Goal: Use online tool/utility: Utilize a website feature to perform a specific function

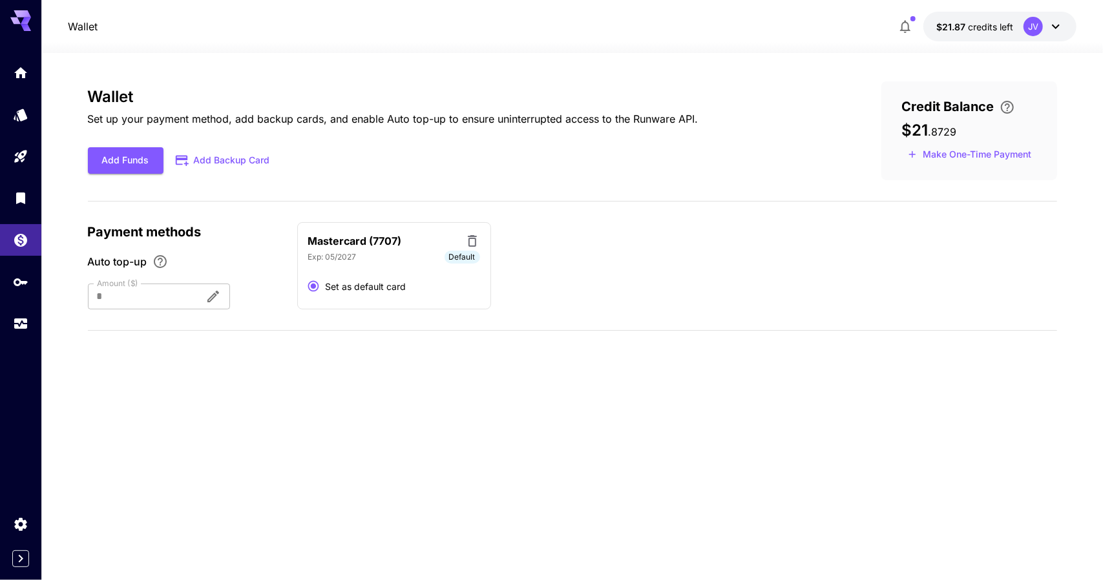
click at [26, 8] on div at bounding box center [20, 15] width 41 height 31
click at [26, 15] on icon at bounding box center [20, 17] width 21 height 14
click at [25, 16] on icon at bounding box center [20, 17] width 21 height 14
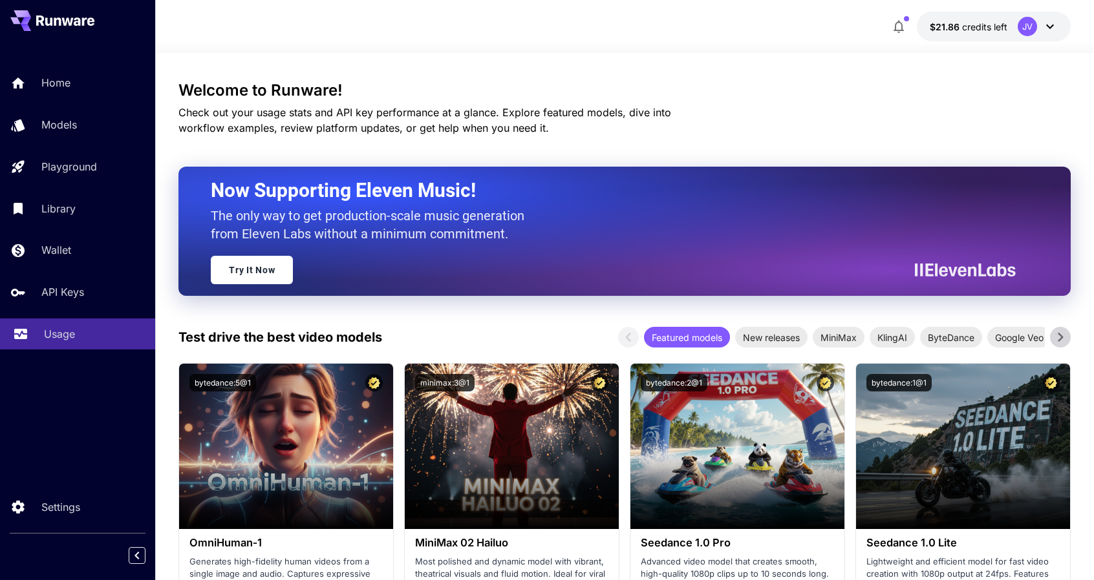
click at [90, 338] on div "Usage" at bounding box center [94, 334] width 101 height 16
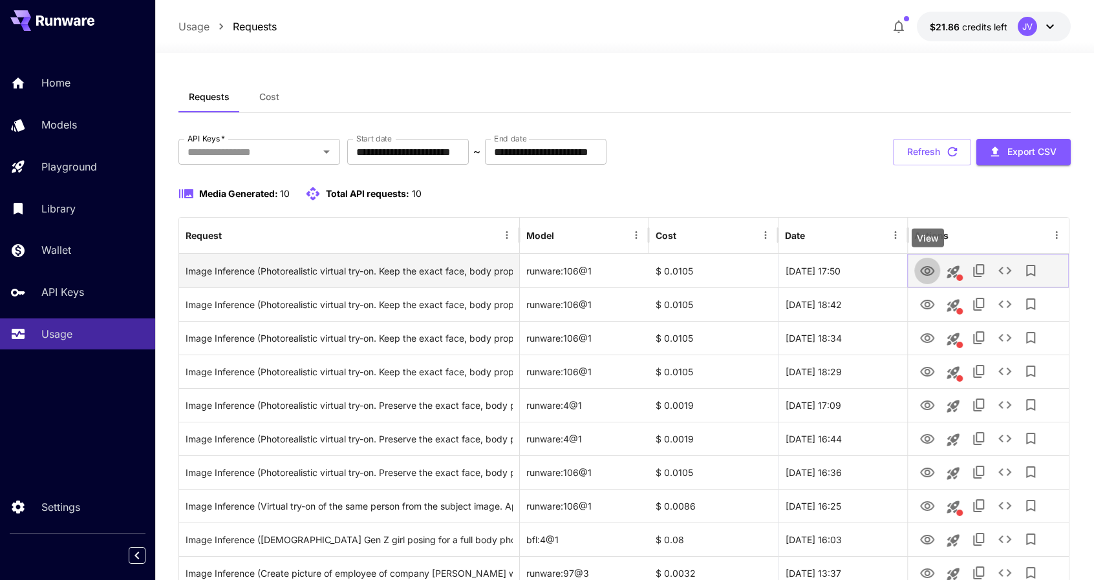
click at [924, 273] on icon "View" at bounding box center [927, 272] width 16 height 16
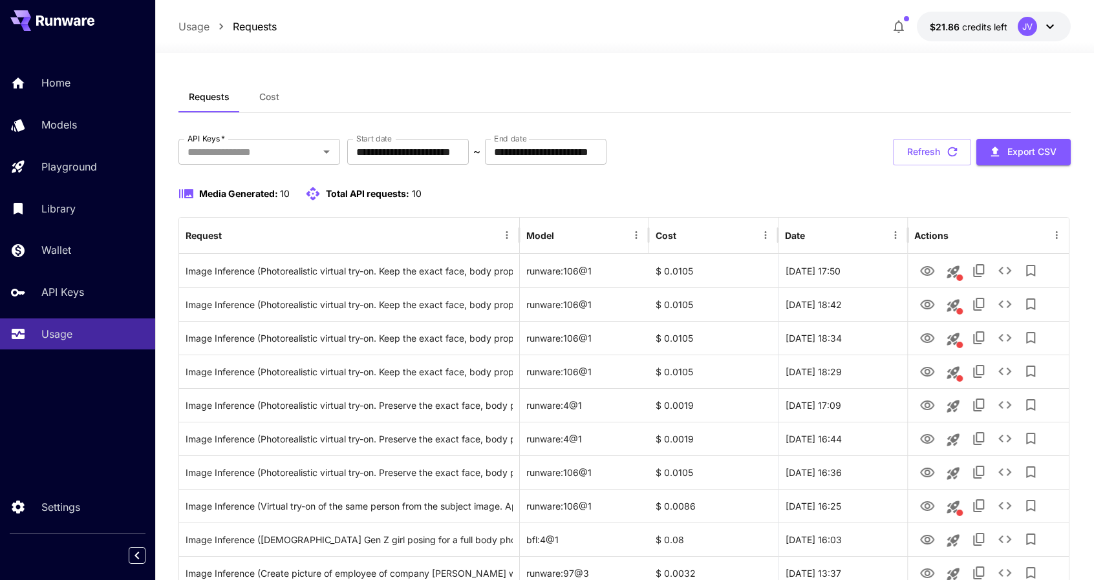
click at [764, 83] on div "Requests Cost" at bounding box center [623, 97] width 891 height 32
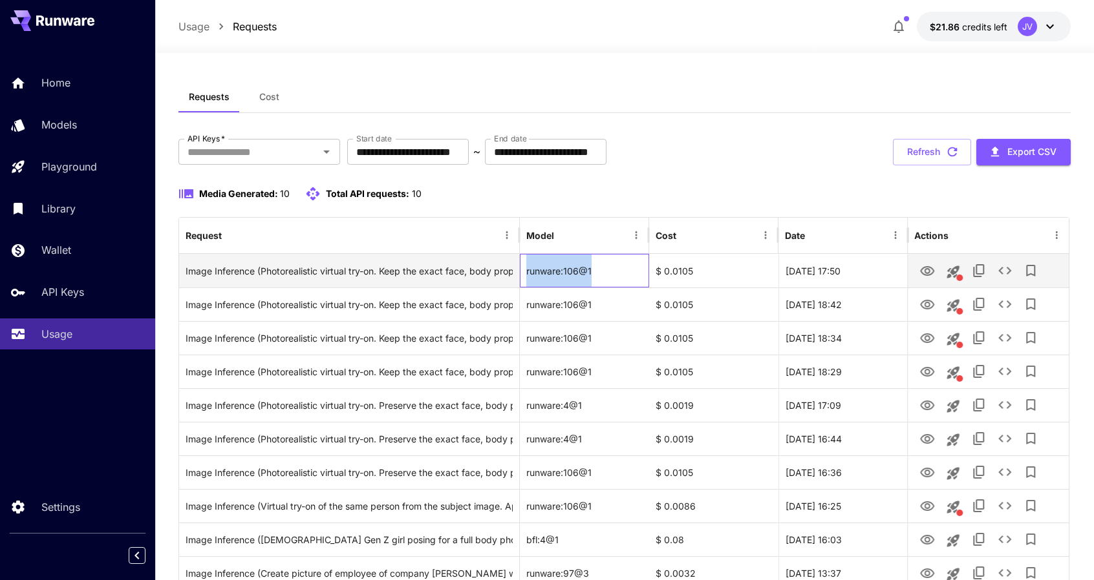
drag, startPoint x: 596, startPoint y: 273, endPoint x: 523, endPoint y: 270, distance: 73.1
click at [523, 271] on div "runware:106@1" at bounding box center [584, 271] width 129 height 34
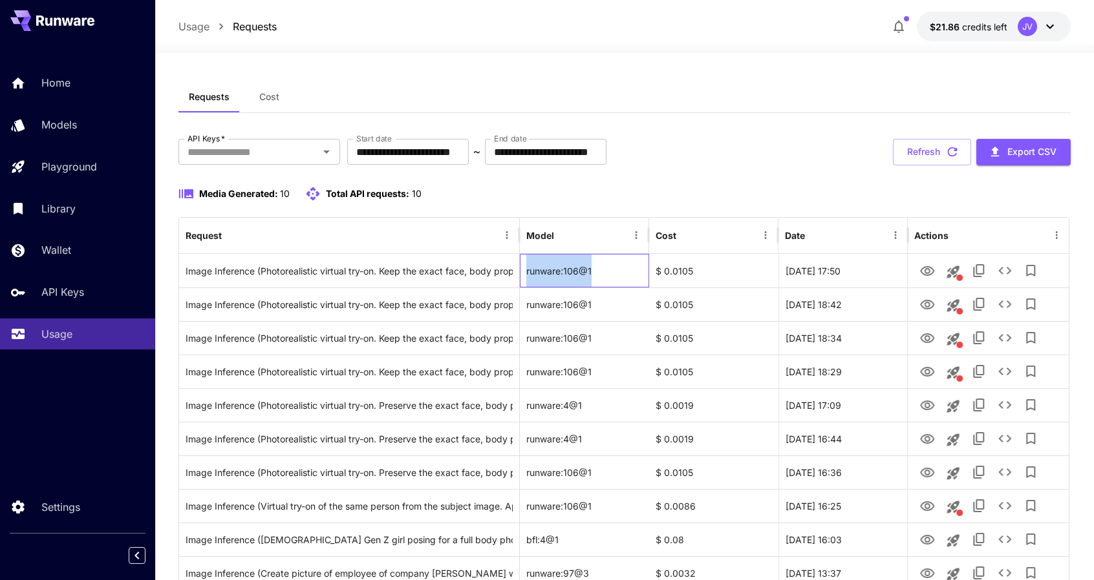
copy div "runware:106@1"
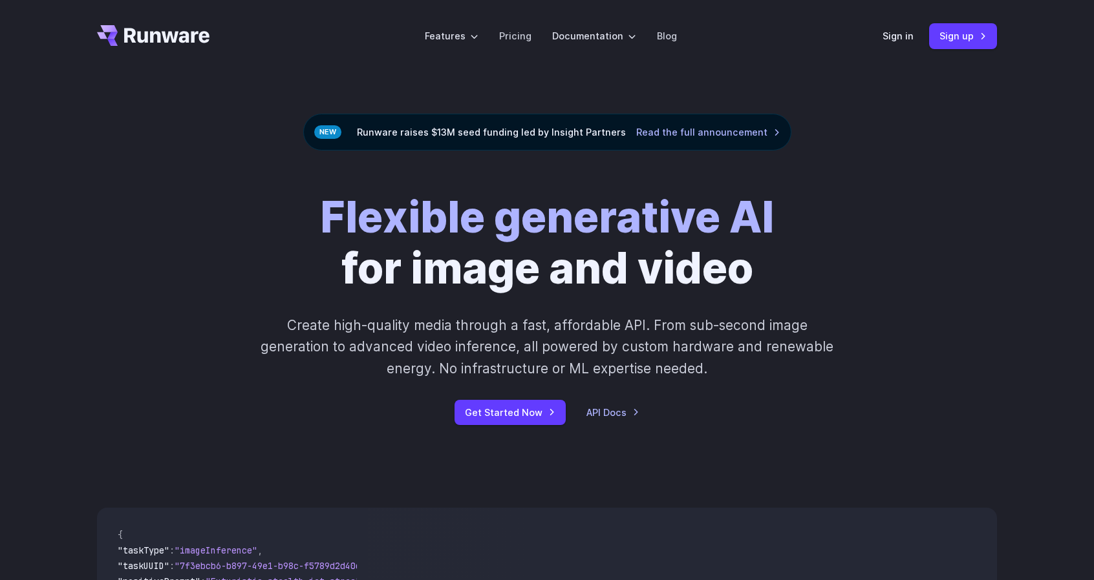
click at [875, 31] on header "Features Tasks Image generation Video generation Sonic Inference Engine™ Models…" at bounding box center [546, 36] width 931 height 72
click at [896, 34] on link "Sign in" at bounding box center [897, 35] width 31 height 15
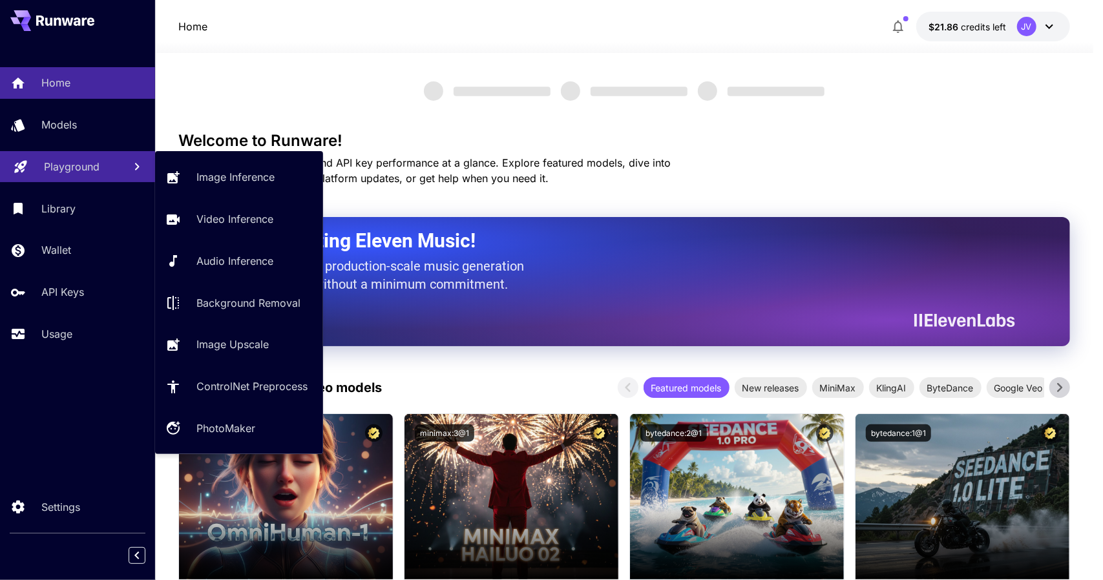
click at [46, 160] on p "Playground" at bounding box center [72, 167] width 56 height 16
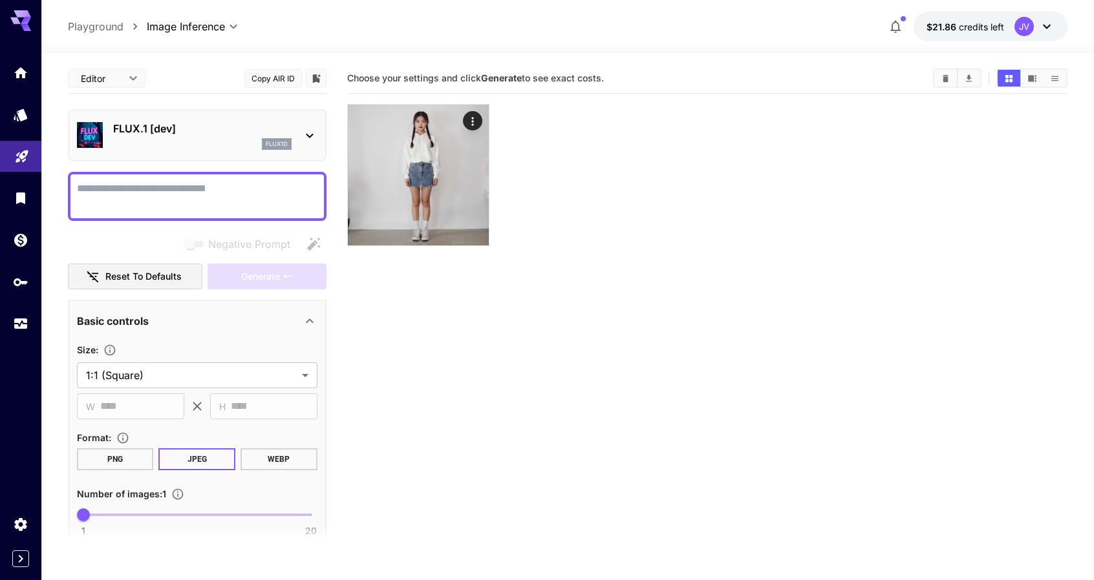
click at [277, 134] on p "FLUX.1 [dev]" at bounding box center [202, 129] width 178 height 16
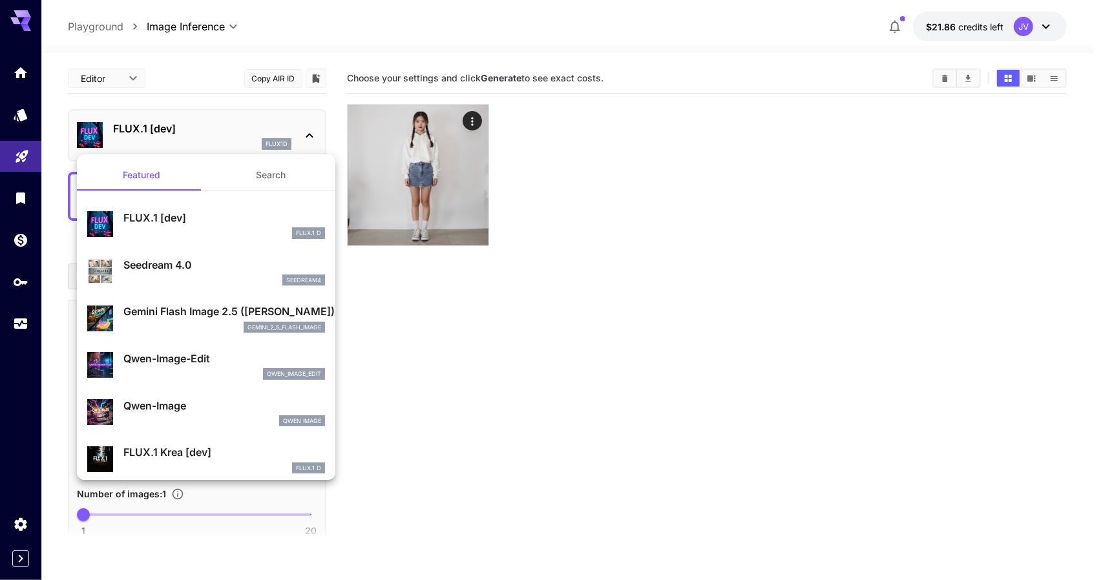
click at [281, 187] on button "Search" at bounding box center [270, 175] width 129 height 31
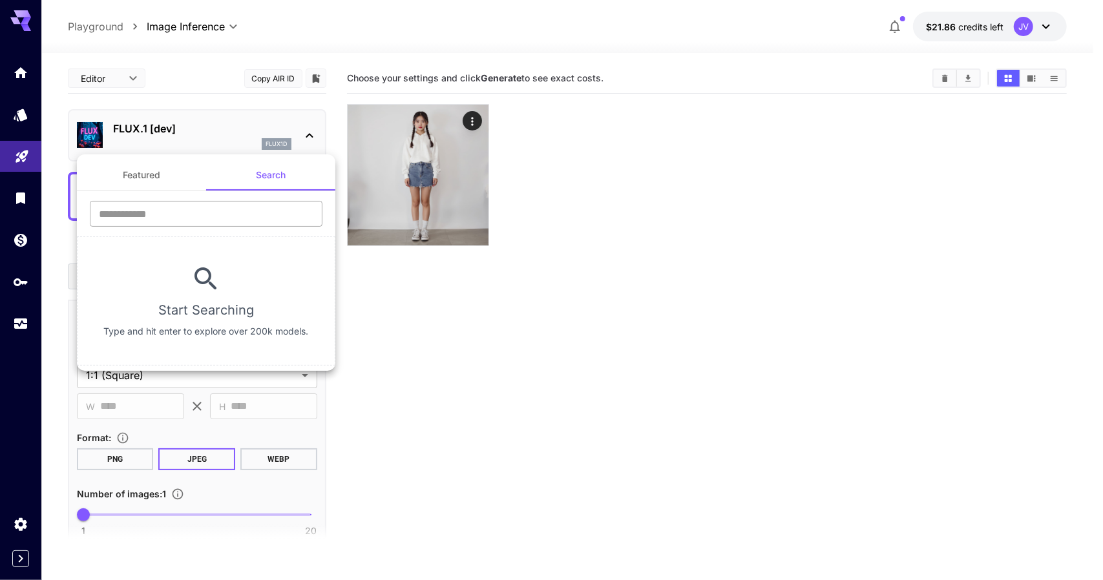
click at [222, 220] on input "text" at bounding box center [206, 214] width 233 height 26
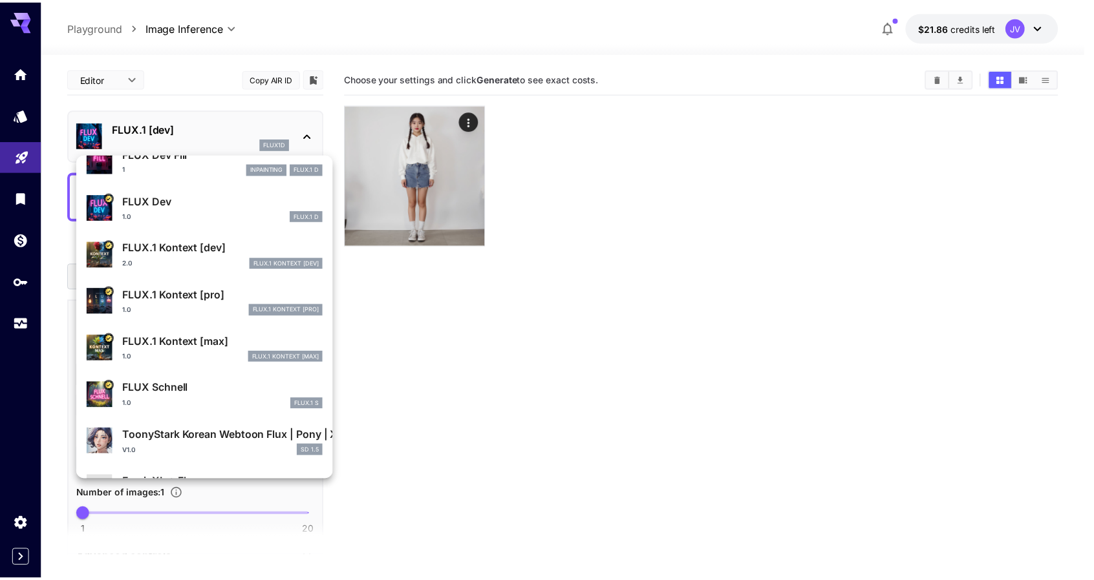
scroll to position [390, 0]
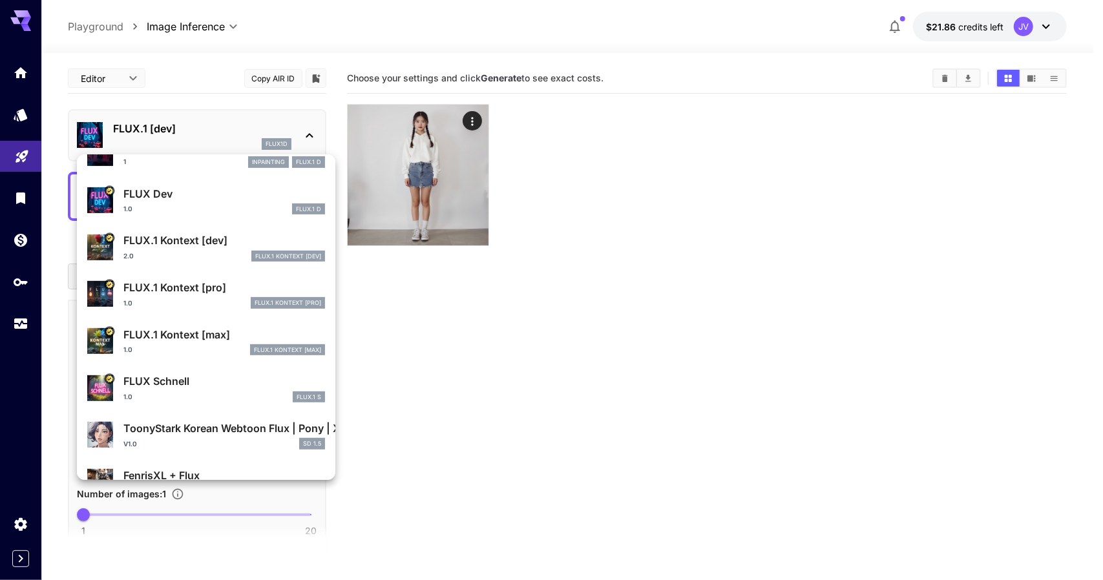
type input "****"
click at [195, 327] on p "FLUX.1 Kontext [max]" at bounding box center [224, 335] width 202 height 16
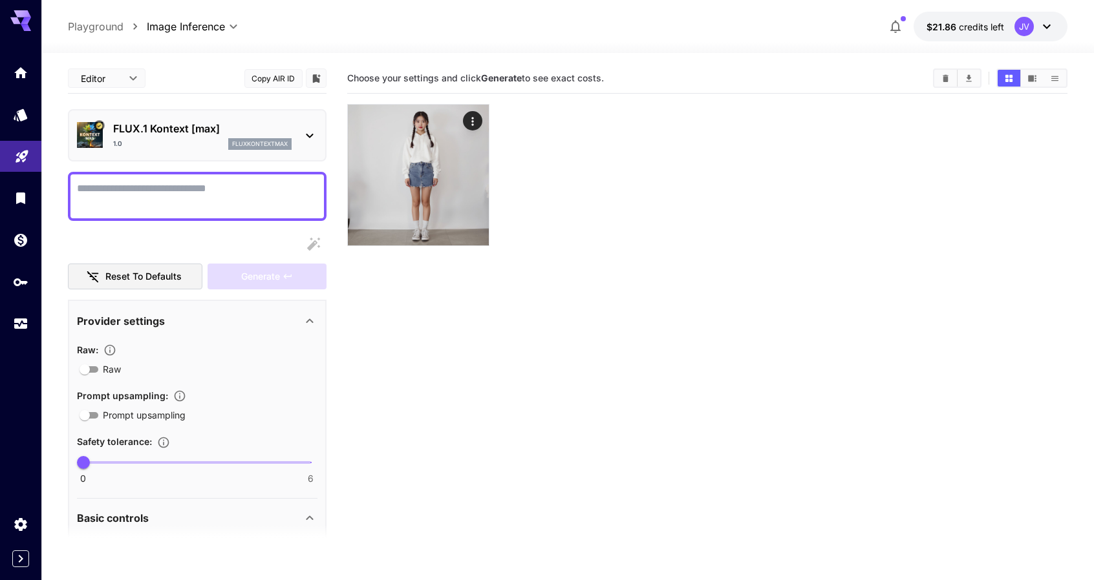
click at [717, 382] on section "Choose your settings and click Generate to see exact costs." at bounding box center [707, 353] width 721 height 580
click at [120, 188] on textarea "Raw" at bounding box center [197, 196] width 240 height 31
click at [600, 145] on div at bounding box center [707, 175] width 721 height 142
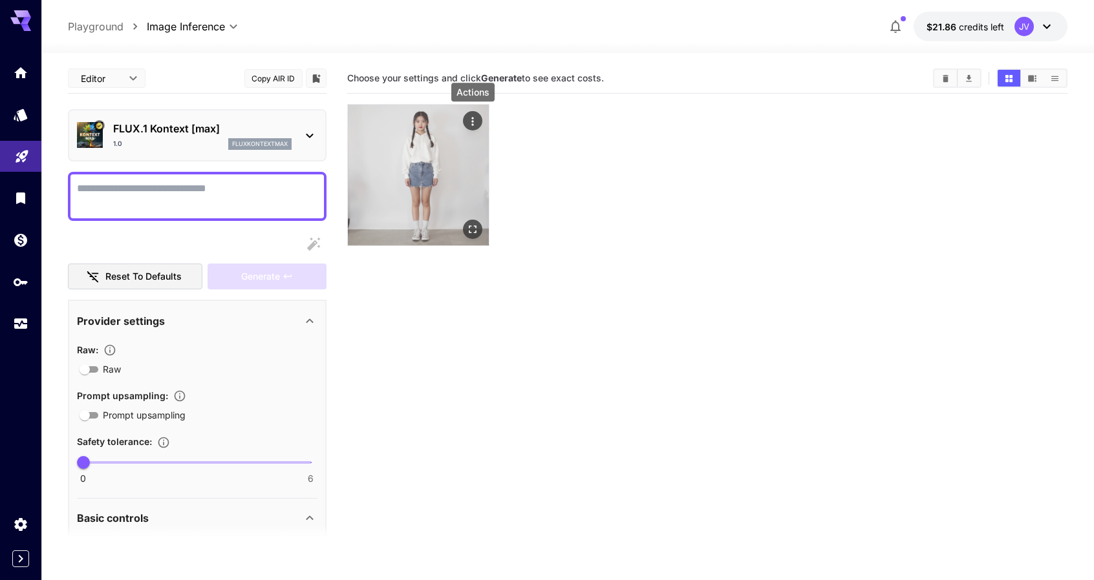
click at [470, 120] on icon "Actions" at bounding box center [472, 121] width 13 height 13
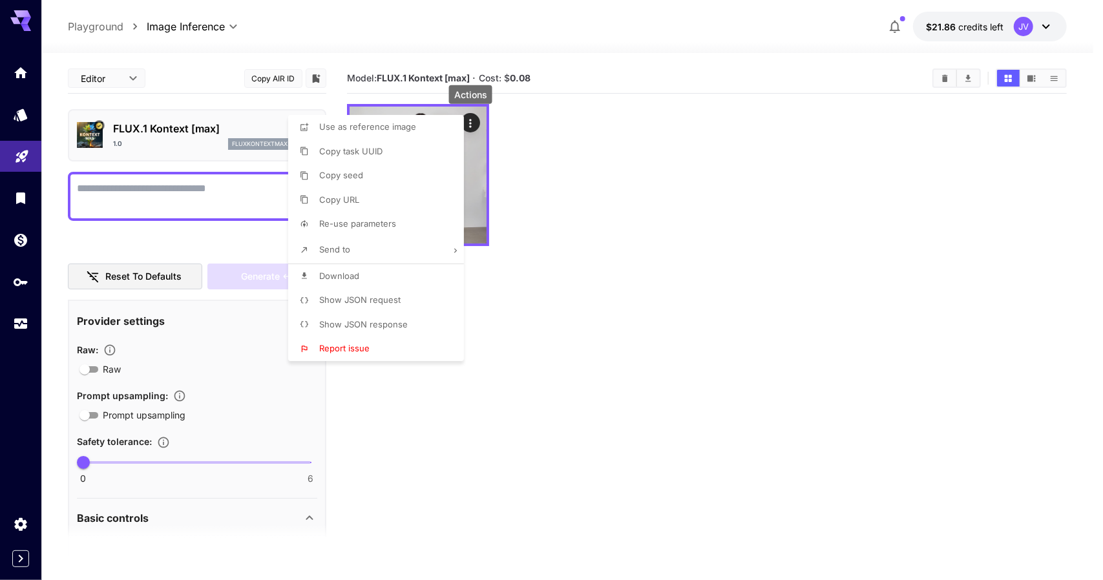
click at [657, 228] on div at bounding box center [551, 290] width 1103 height 580
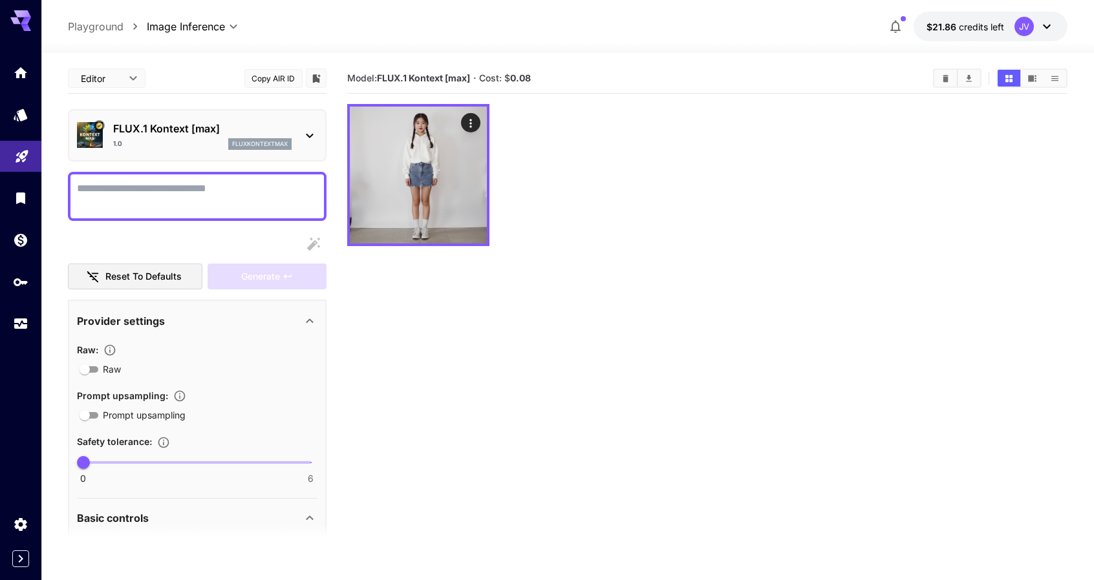
click at [645, 183] on div at bounding box center [707, 175] width 721 height 142
click at [160, 185] on textarea "Raw" at bounding box center [197, 196] width 240 height 31
click at [165, 185] on textarea "Raw" at bounding box center [197, 196] width 240 height 31
paste textarea "**********"
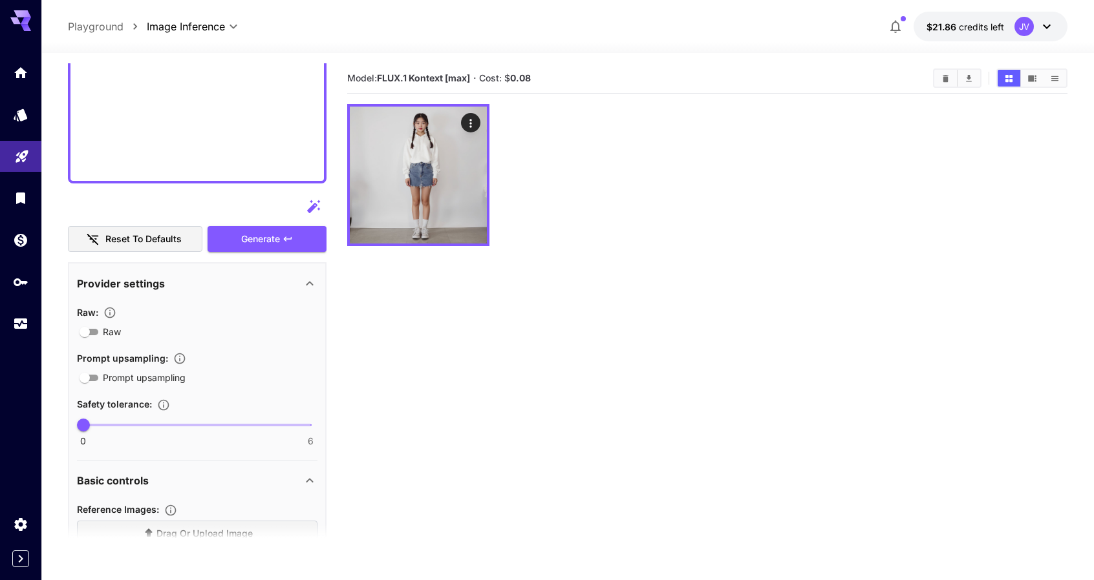
scroll to position [1174, 0]
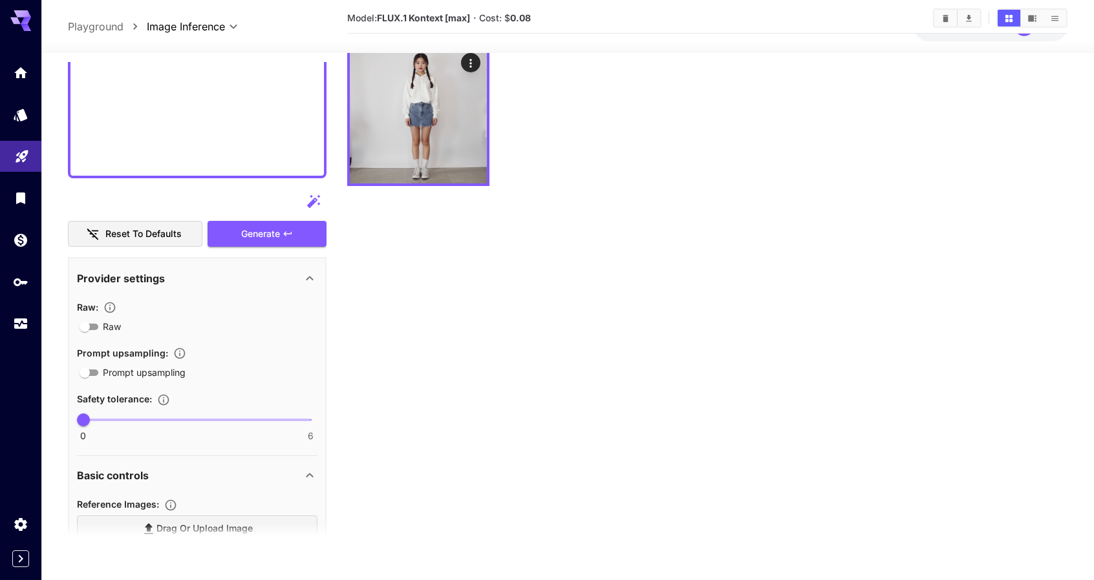
type textarea "**********"
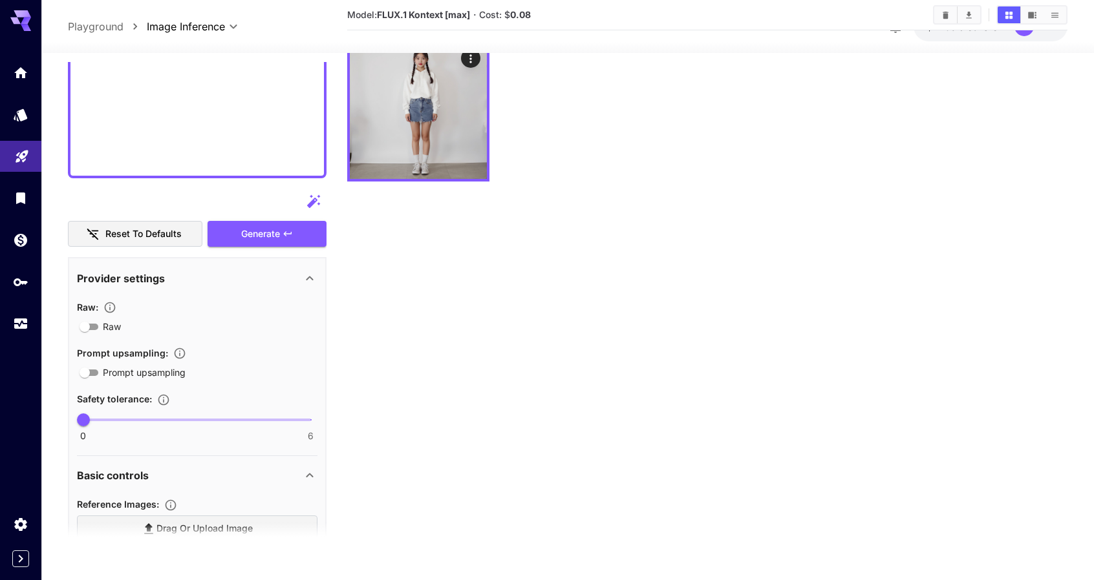
click at [498, 350] on section "Model: FLUX.1 Kontext [max] · Cost: $ 0.08" at bounding box center [707, 289] width 721 height 580
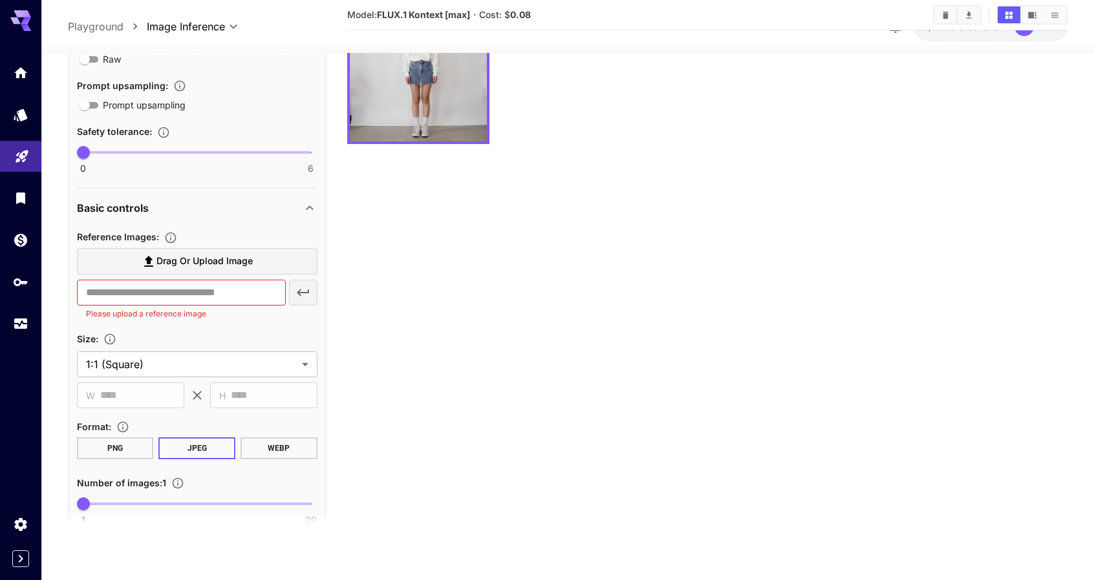
scroll to position [1432, 0]
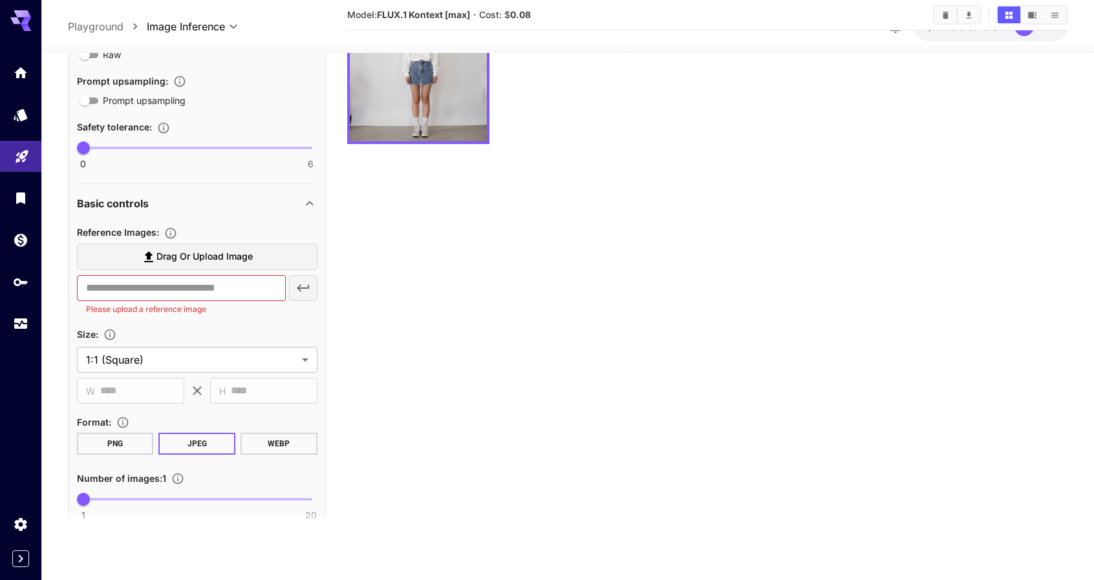
click at [240, 258] on span "Drag or upload image" at bounding box center [204, 257] width 96 height 16
click at [0, 0] on input "Drag or upload image" at bounding box center [0, 0] width 0 height 0
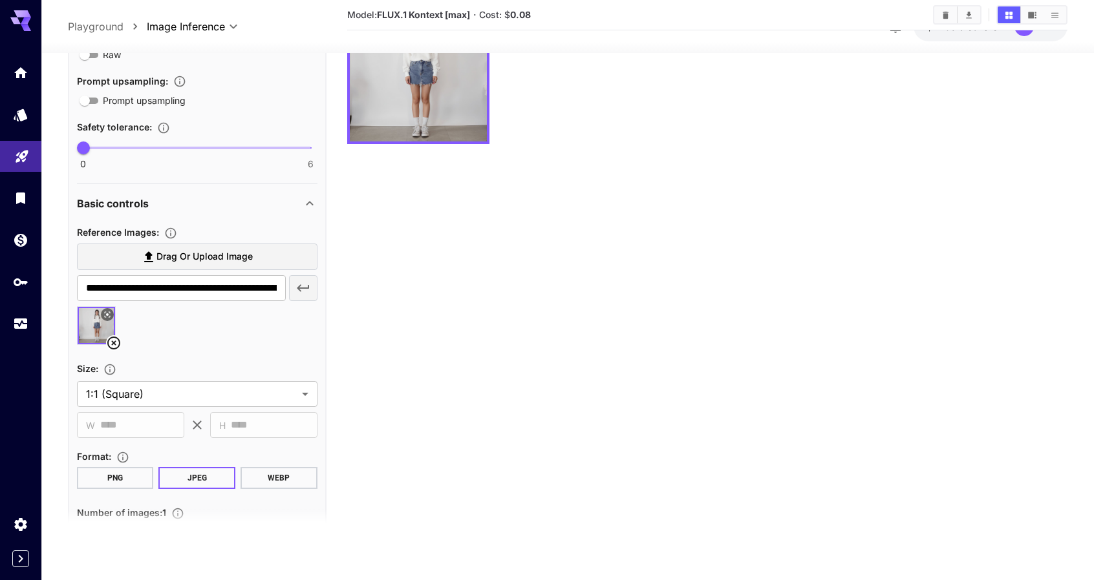
click at [423, 315] on section "Model: FLUX.1 Kontext [max] · Cost: $ 0.08" at bounding box center [707, 251] width 721 height 580
click at [224, 262] on span "Drag or upload image" at bounding box center [204, 257] width 96 height 16
click at [0, 0] on input "Drag or upload image" at bounding box center [0, 0] width 0 height 0
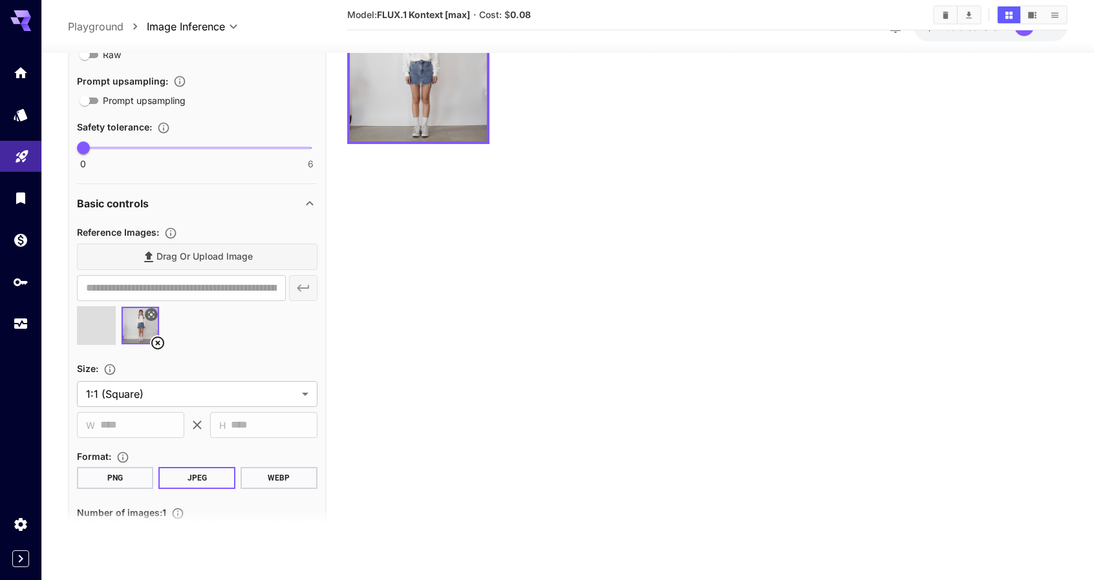
type input "**********"
click at [538, 303] on section "Model: FLUX.1 Kontext [max] · Cost: $ 0.08" at bounding box center [707, 251] width 721 height 580
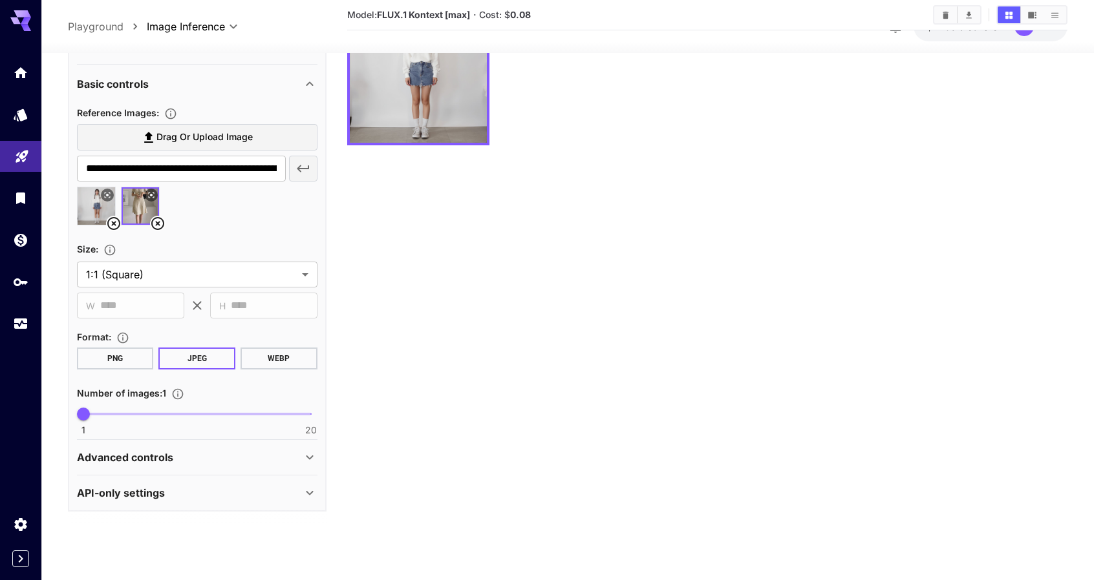
scroll to position [102, 0]
click at [547, 370] on section "Model: FLUX.1 Kontext [max] · Cost: $ 0.08" at bounding box center [707, 251] width 721 height 580
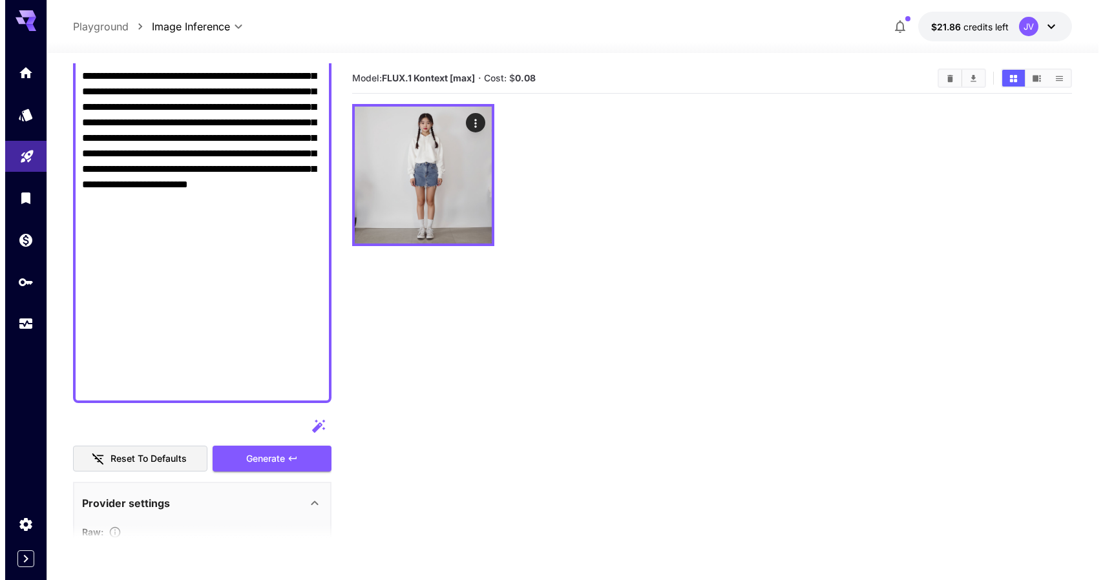
scroll to position [907, 0]
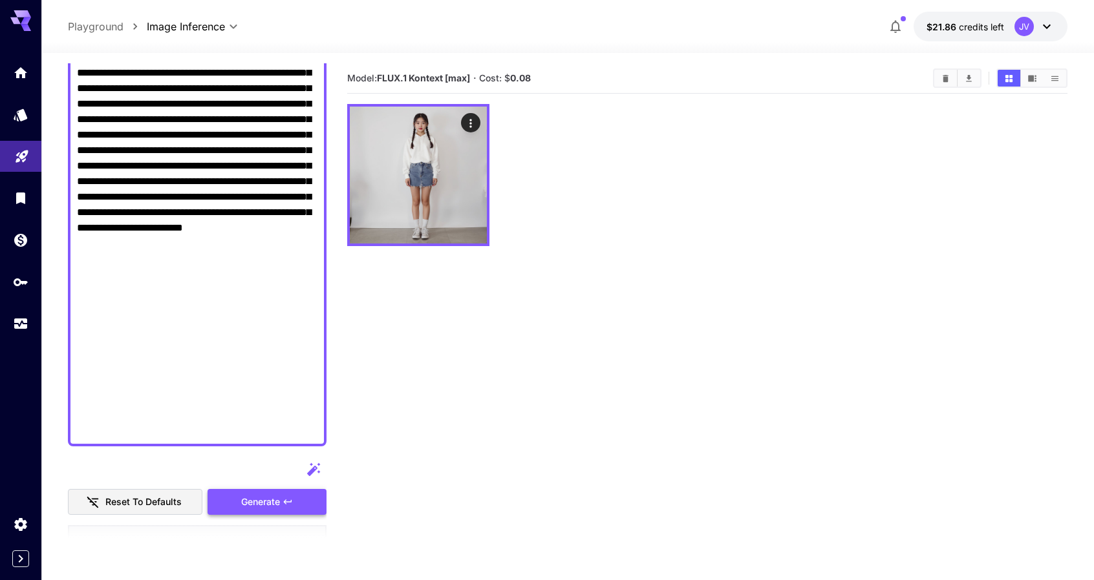
click at [292, 497] on icon "button" at bounding box center [287, 502] width 10 height 10
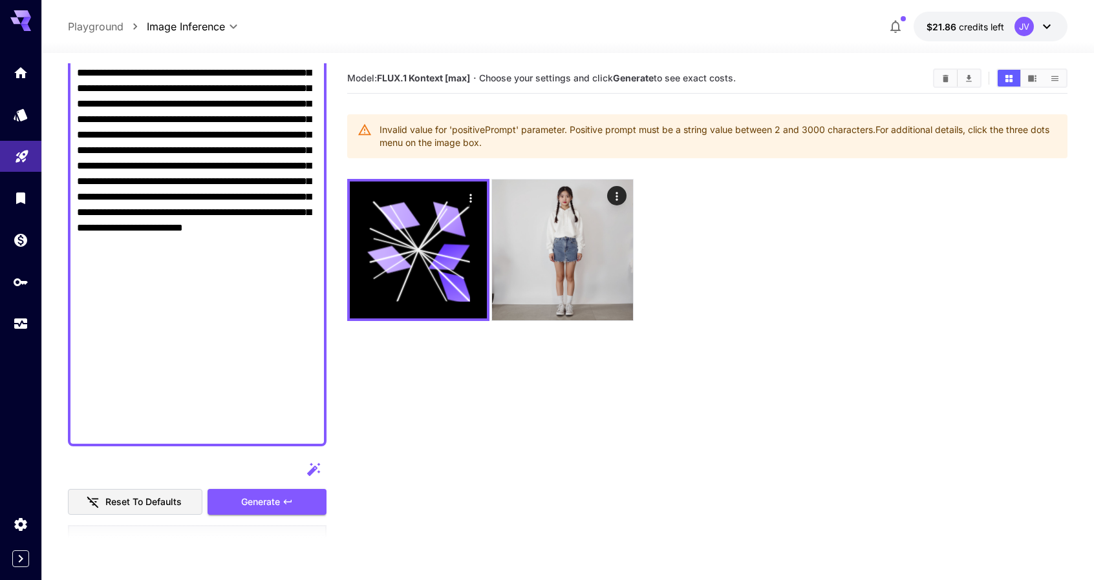
drag, startPoint x: 492, startPoint y: 143, endPoint x: 377, endPoint y: 129, distance: 115.3
click at [377, 129] on div "Invalid value for 'positivePrompt' parameter. Positive prompt must be a string …" at bounding box center [707, 136] width 721 height 44
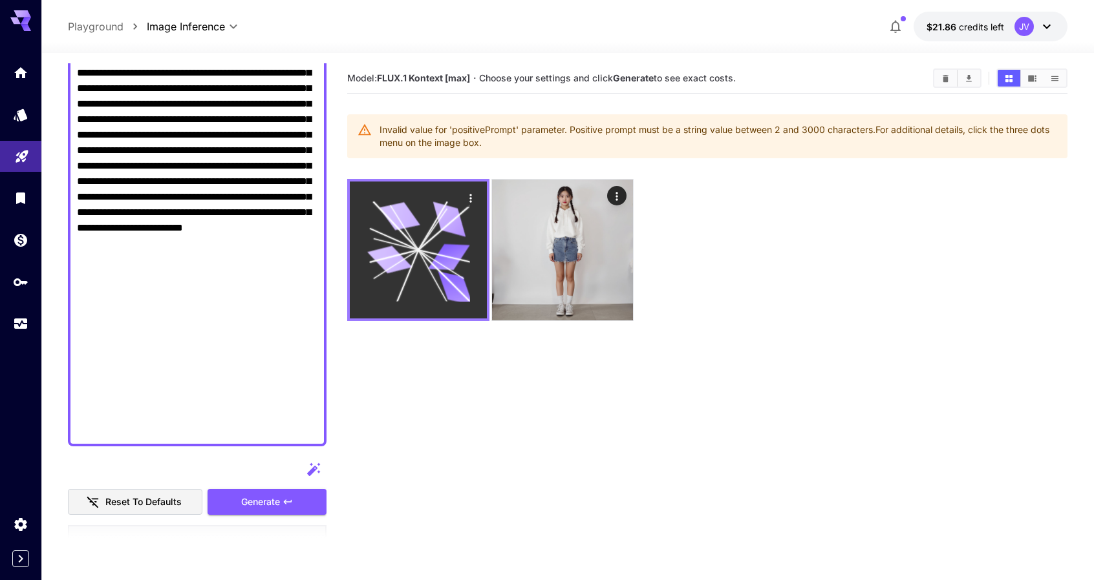
click at [473, 195] on icon "Actions" at bounding box center [470, 198] width 13 height 13
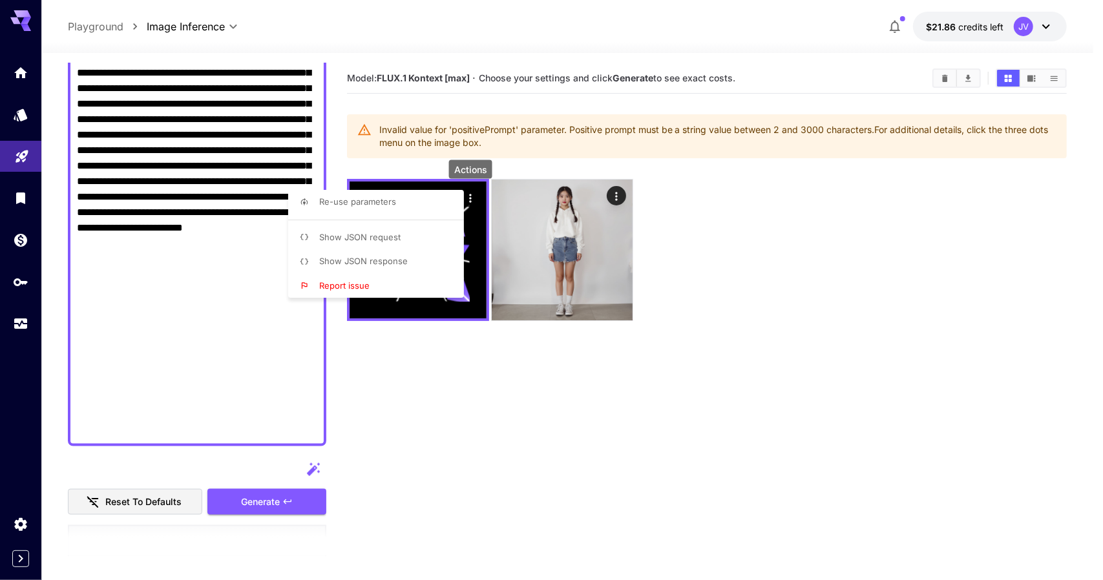
click at [403, 235] on li "Show JSON request" at bounding box center [380, 238] width 184 height 25
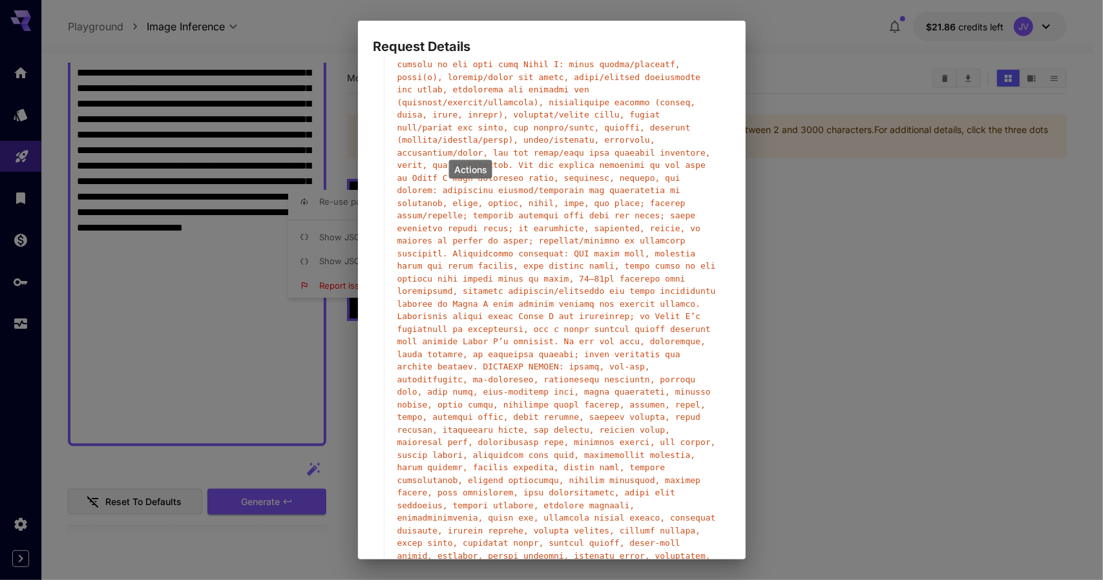
scroll to position [639, 0]
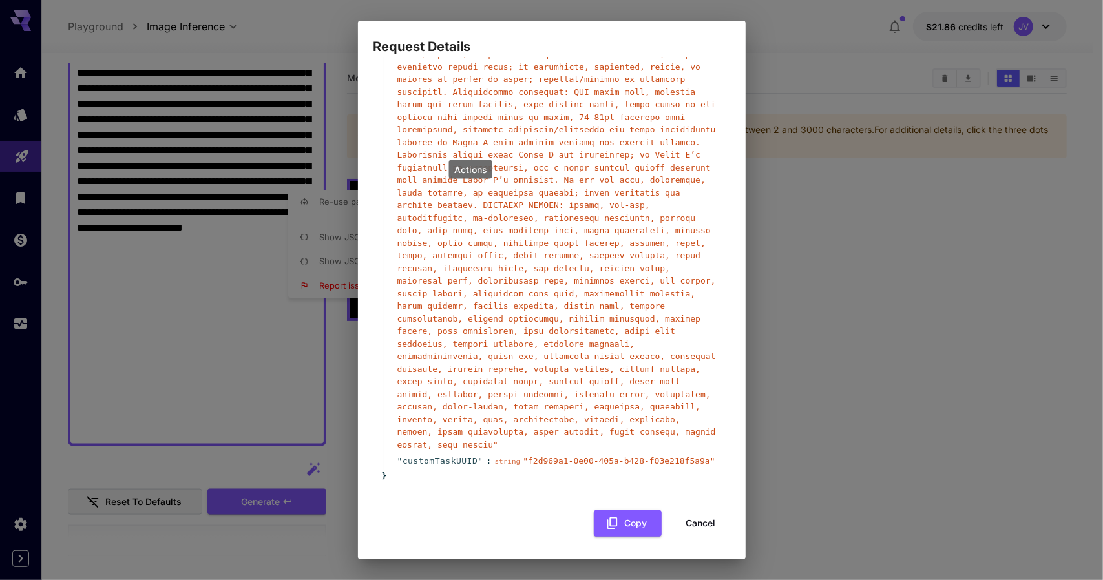
click at [752, 292] on div "Request Details { 11 item s " taskType " : string " imageInference " " numberRe…" at bounding box center [551, 290] width 1103 height 580
click at [929, 291] on div "Request Details { 11 item s " taskType " : string " imageInference " " numberRe…" at bounding box center [551, 290] width 1103 height 580
click at [685, 519] on button "Cancel" at bounding box center [701, 524] width 58 height 26
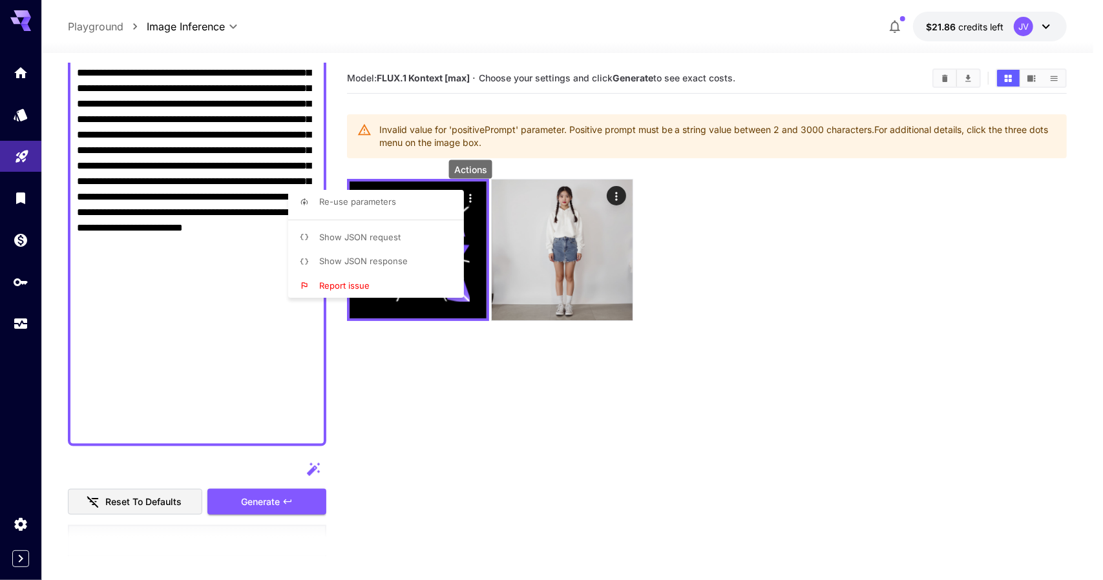
click at [473, 138] on div at bounding box center [551, 290] width 1103 height 580
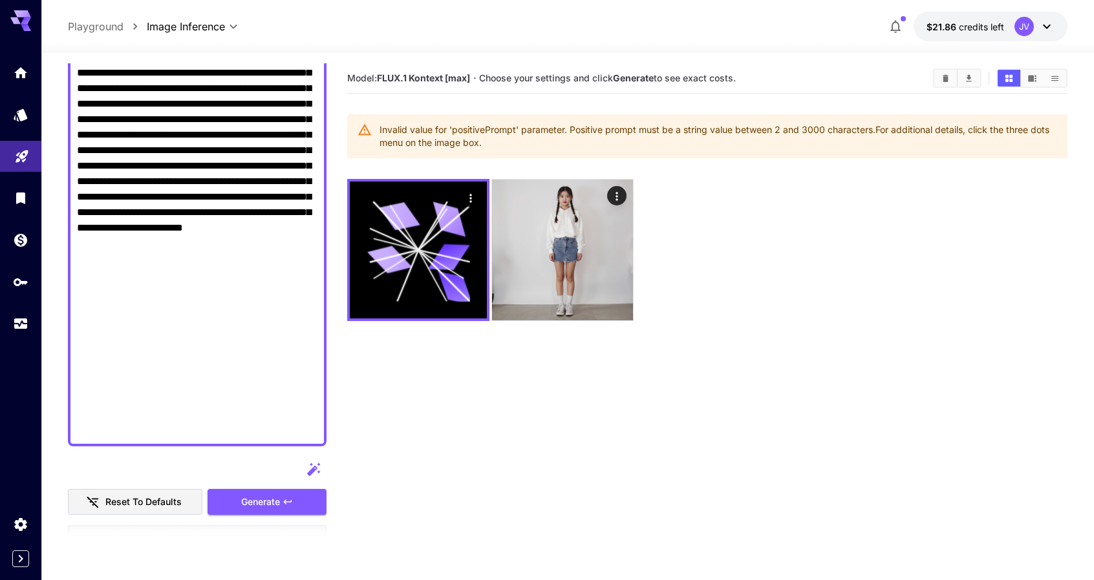
drag, startPoint x: 492, startPoint y: 141, endPoint x: 379, endPoint y: 132, distance: 113.4
click at [379, 132] on div "Invalid value for 'positivePrompt' parameter. Positive prompt must be a string …" at bounding box center [707, 136] width 721 height 44
copy div "Invalid value for 'positivePrompt' parameter. Positive prompt must be a string …"
click at [832, 343] on section "Model: FLUX.1 Kontext [max] · Choose your settings and click Generate to see ex…" at bounding box center [707, 353] width 721 height 580
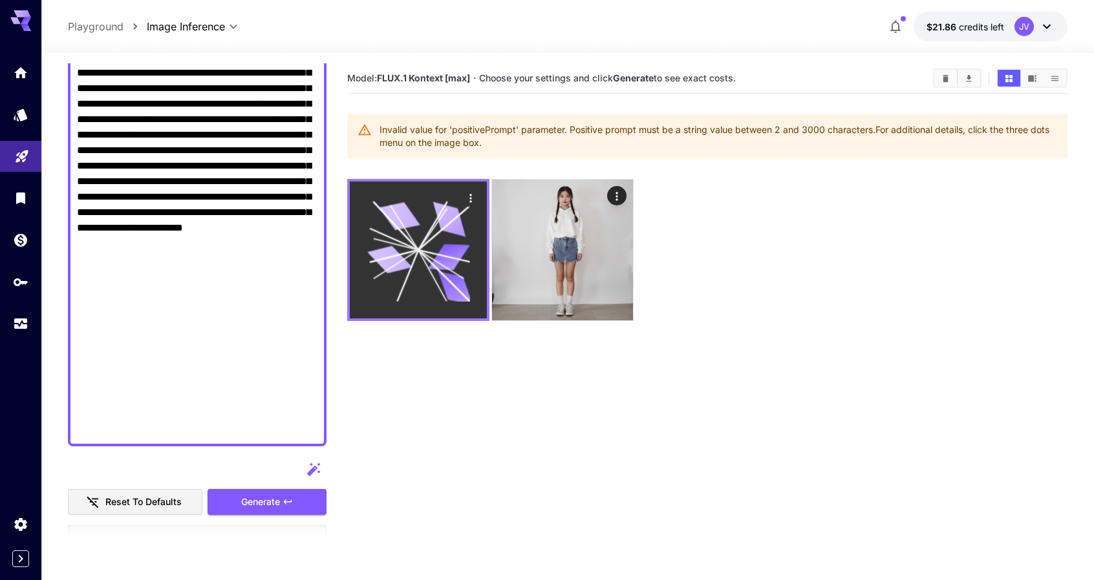
click at [469, 195] on icon "Actions" at bounding box center [470, 198] width 2 height 8
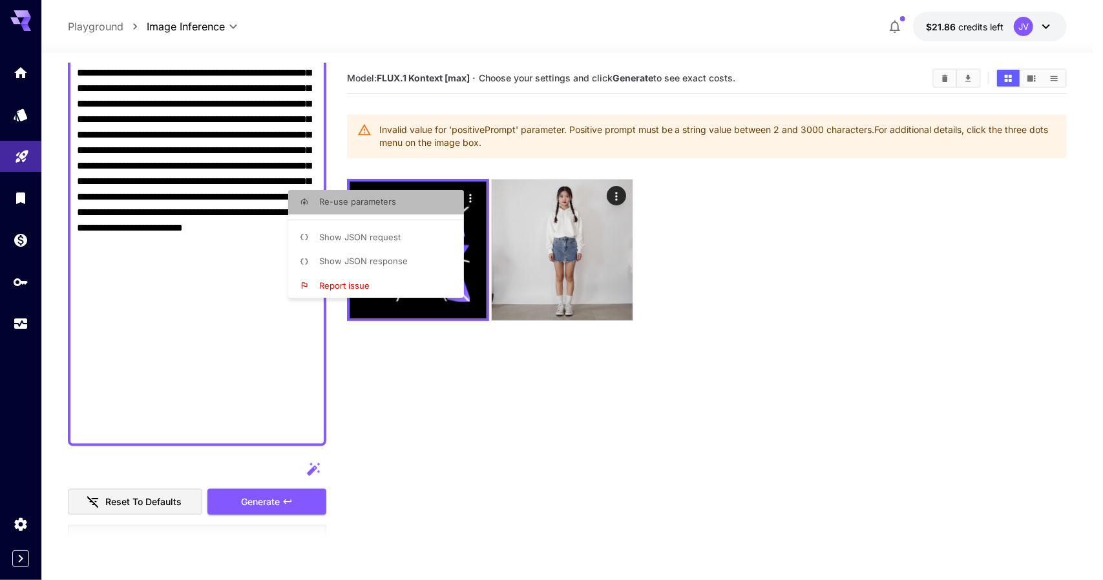
click at [417, 204] on li "Re-use parameters" at bounding box center [380, 202] width 184 height 25
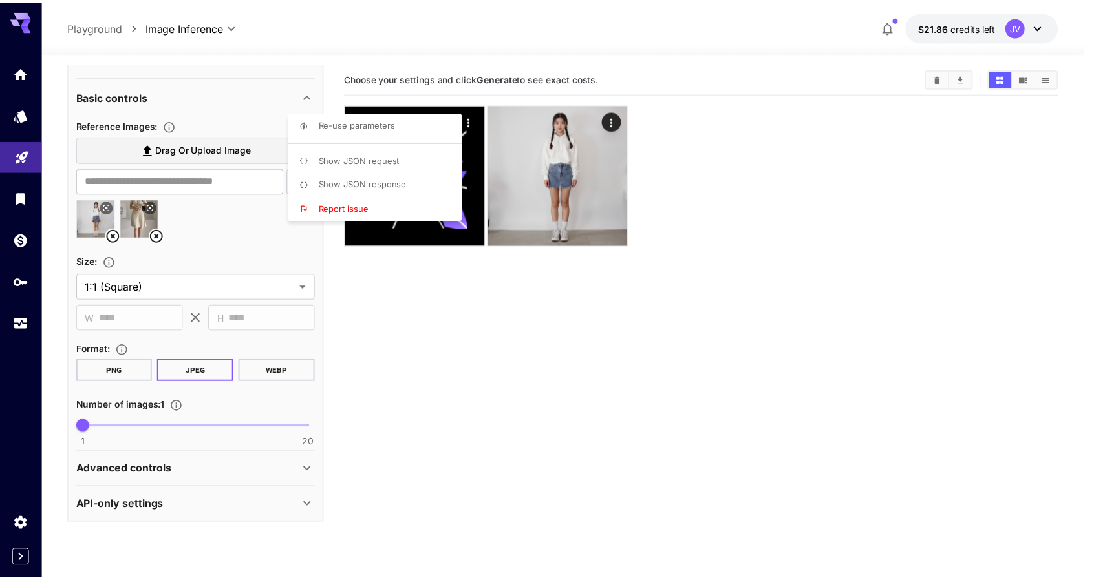
scroll to position [386, 0]
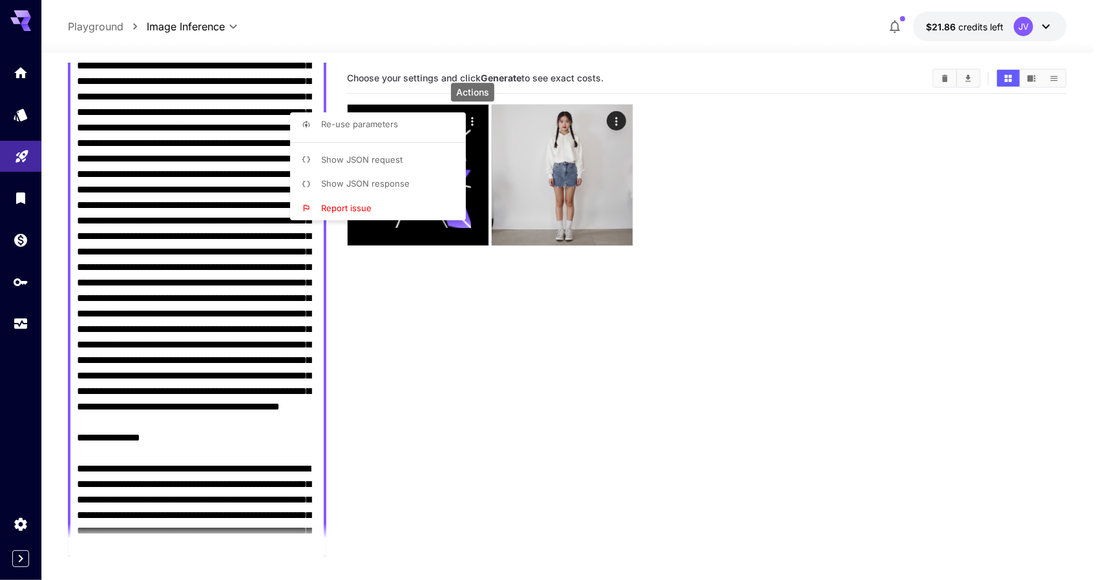
click at [617, 374] on div at bounding box center [551, 290] width 1103 height 580
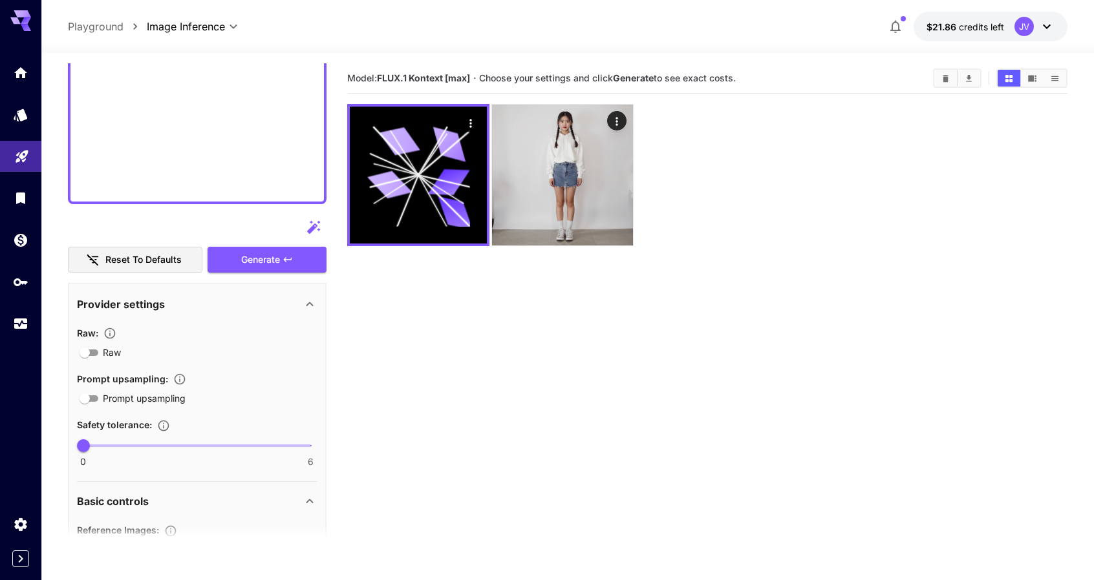
scroll to position [1162, 0]
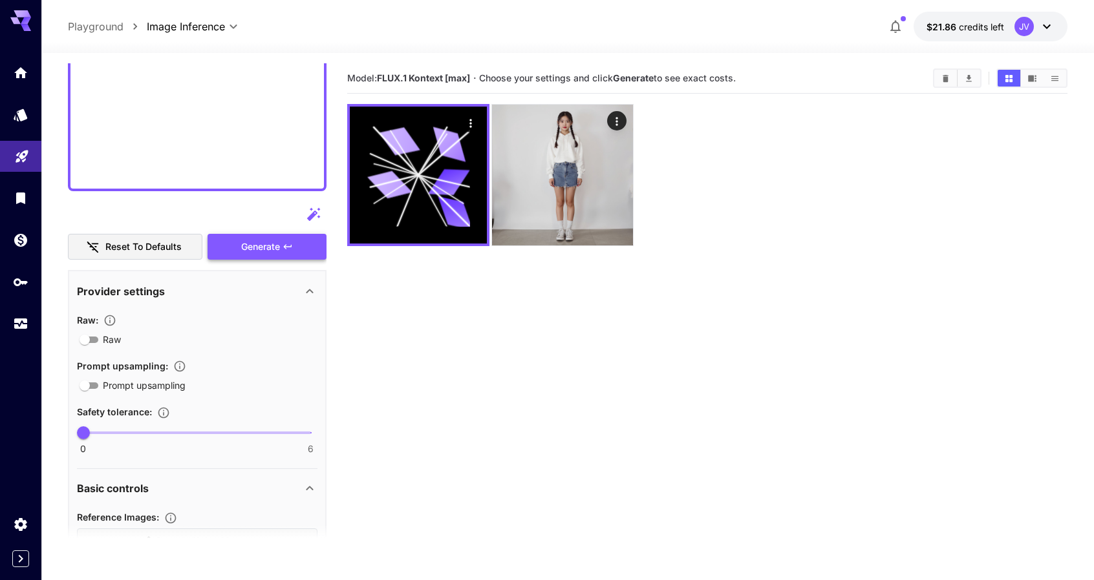
click at [278, 257] on button "Generate" at bounding box center [266, 247] width 119 height 26
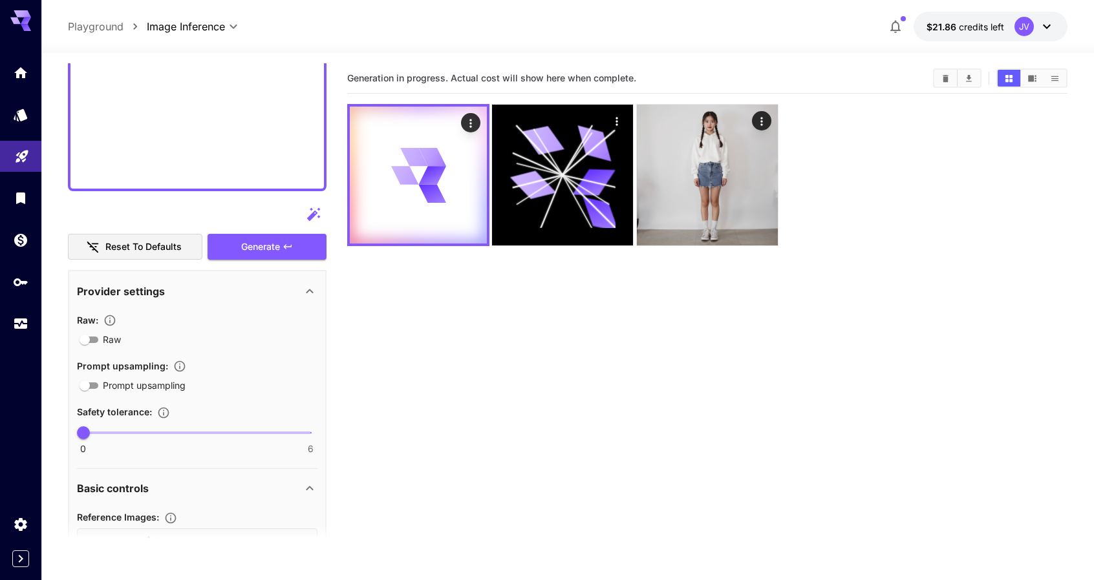
click at [695, 302] on section "Generation in progress. Actual cost will show here when complete." at bounding box center [707, 353] width 721 height 580
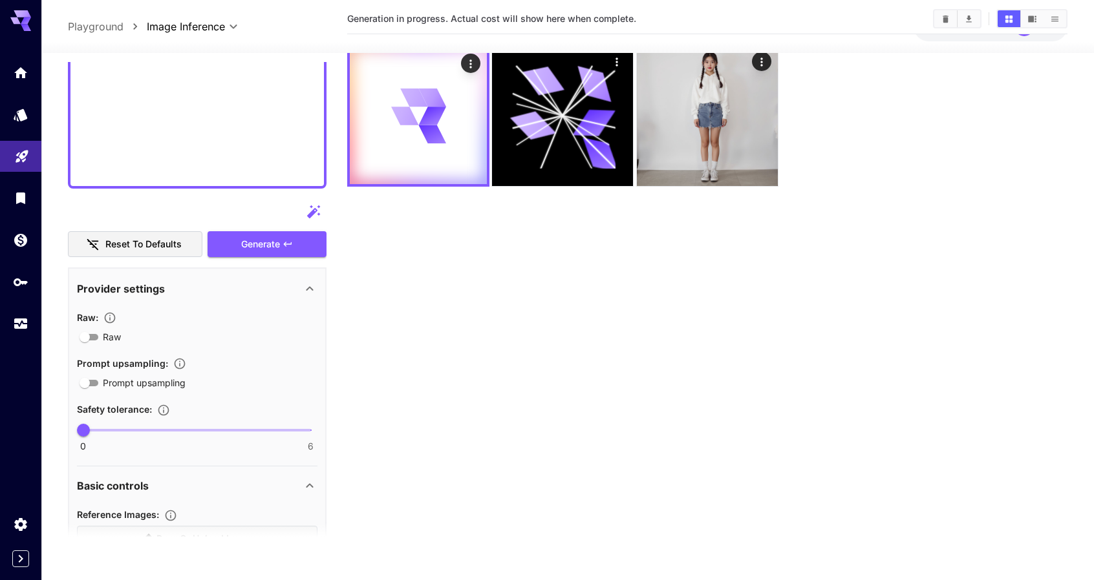
scroll to position [65, 0]
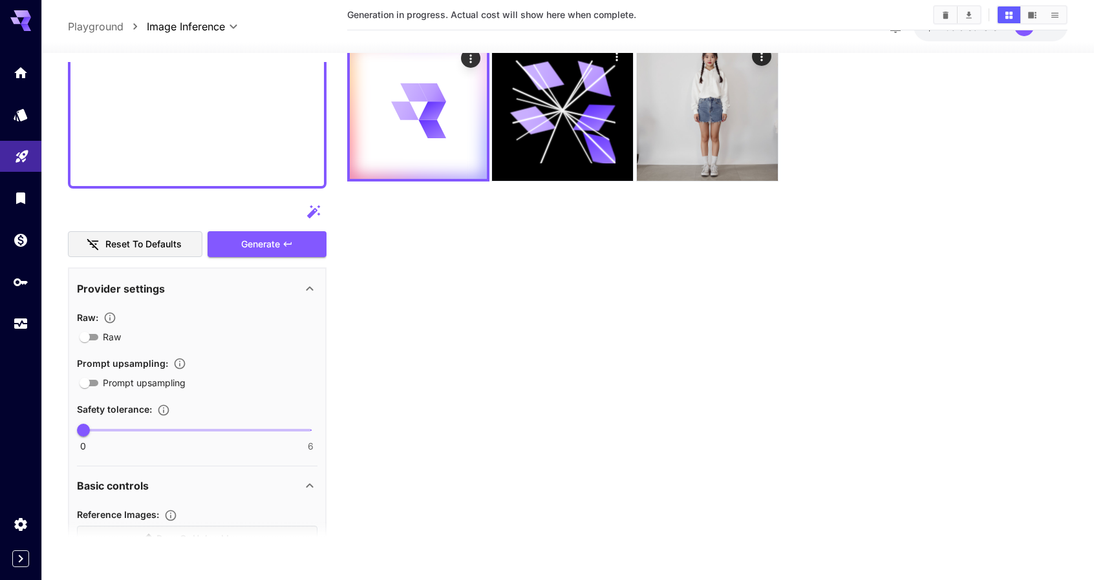
click at [473, 355] on section "Generation in progress. Actual cost will show here when complete." at bounding box center [707, 289] width 721 height 580
click at [427, 399] on section "Generation in progress. Actual cost will show here when complete." at bounding box center [707, 289] width 721 height 580
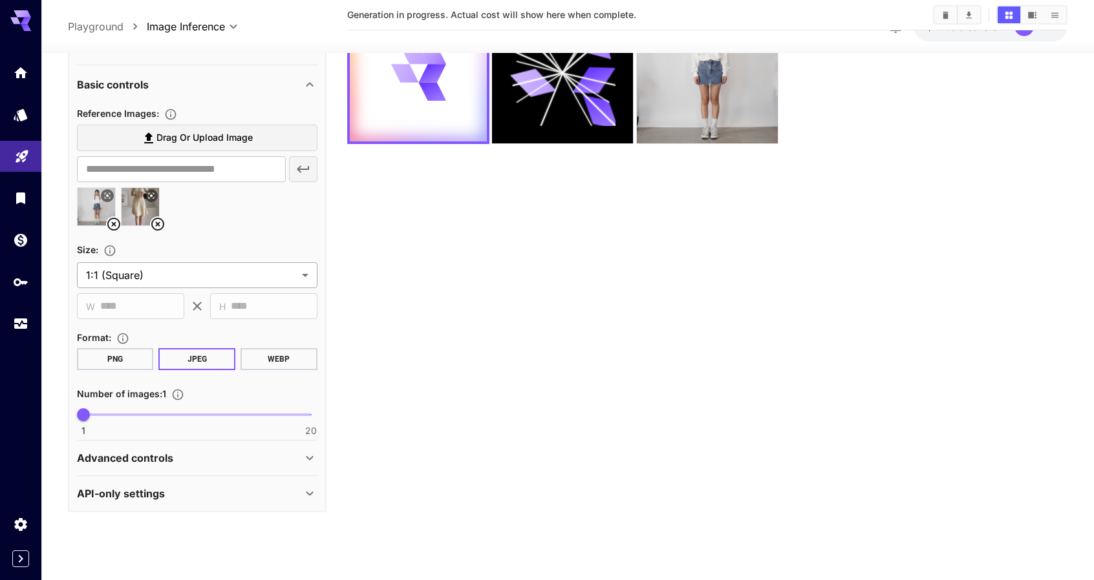
scroll to position [1553, 0]
click at [256, 454] on div "Advanced controls" at bounding box center [189, 457] width 225 height 16
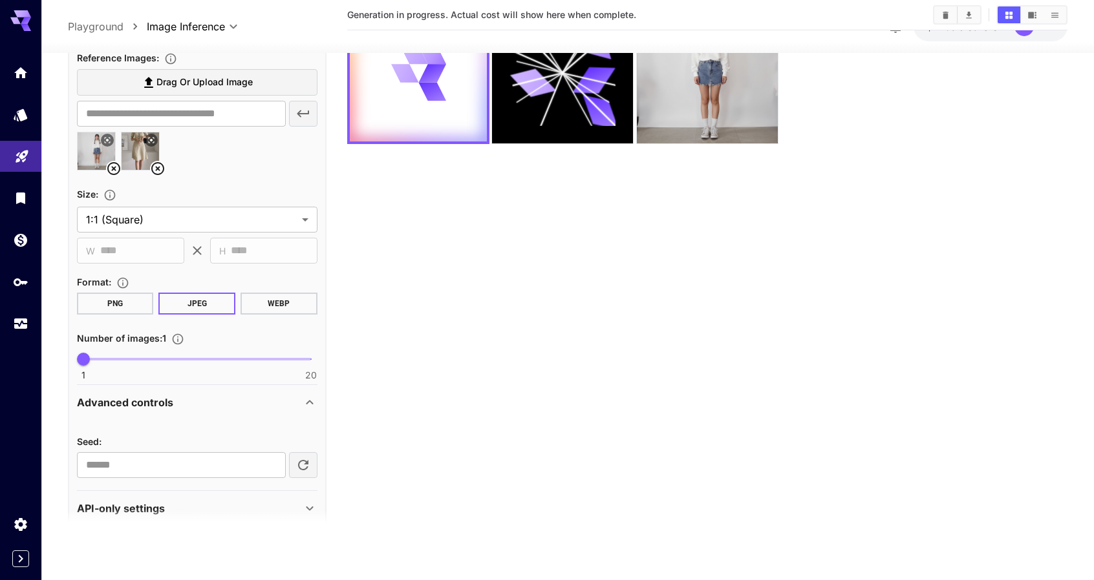
scroll to position [1624, 0]
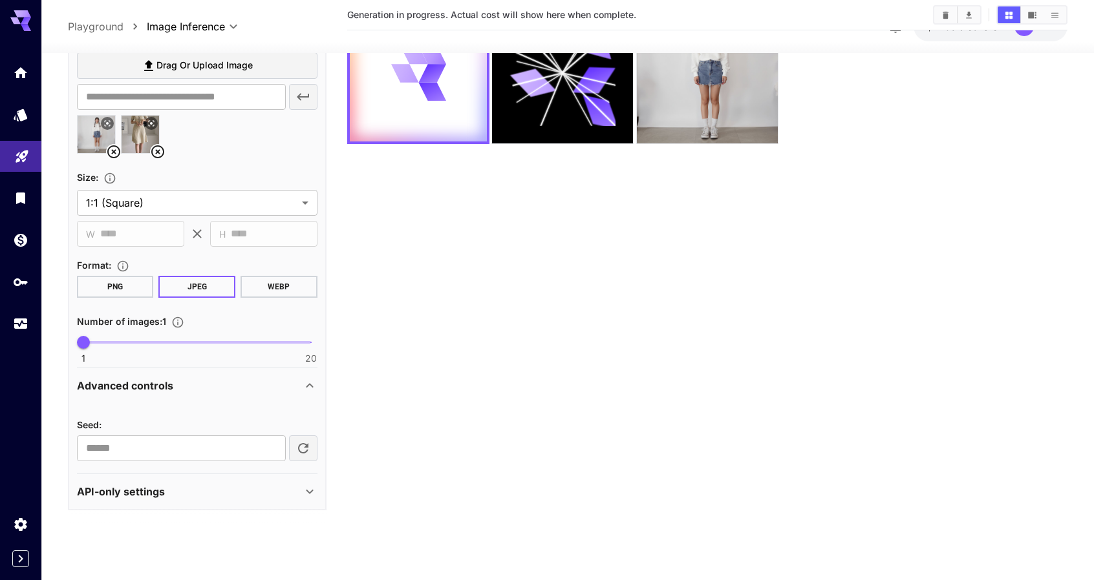
click at [259, 484] on div "API-only settings" at bounding box center [189, 492] width 225 height 16
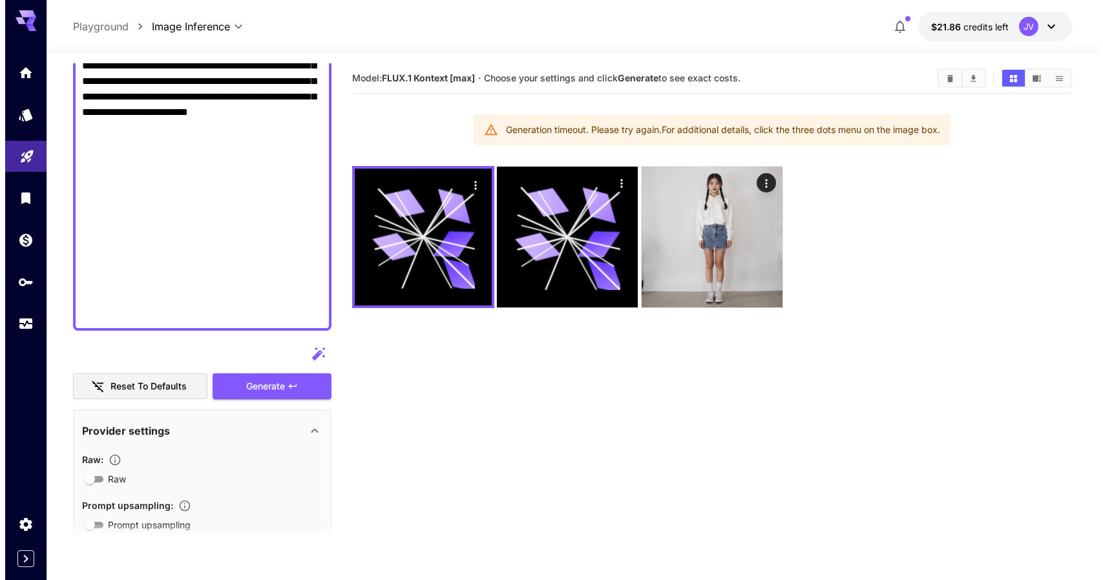
scroll to position [1021, 0]
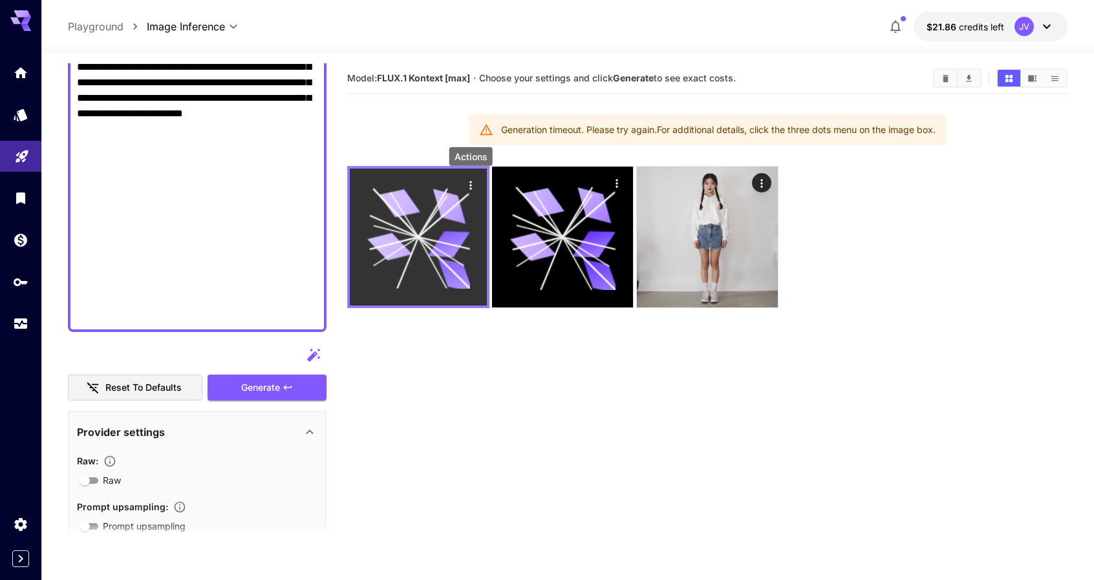
click at [464, 185] on icon "Actions" at bounding box center [470, 185] width 13 height 13
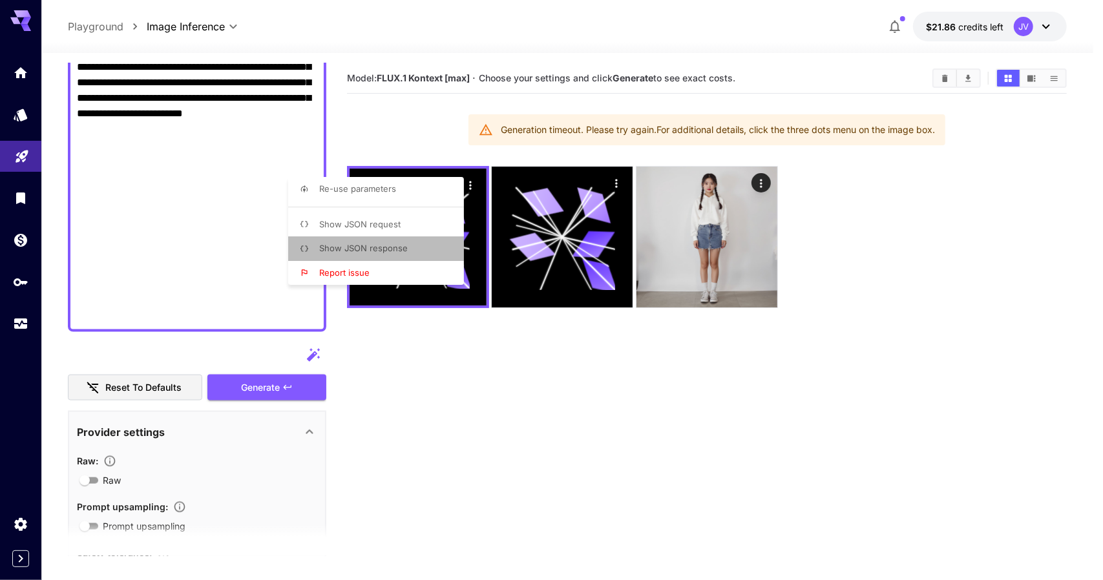
click at [389, 243] on span "Show JSON response" at bounding box center [363, 248] width 89 height 10
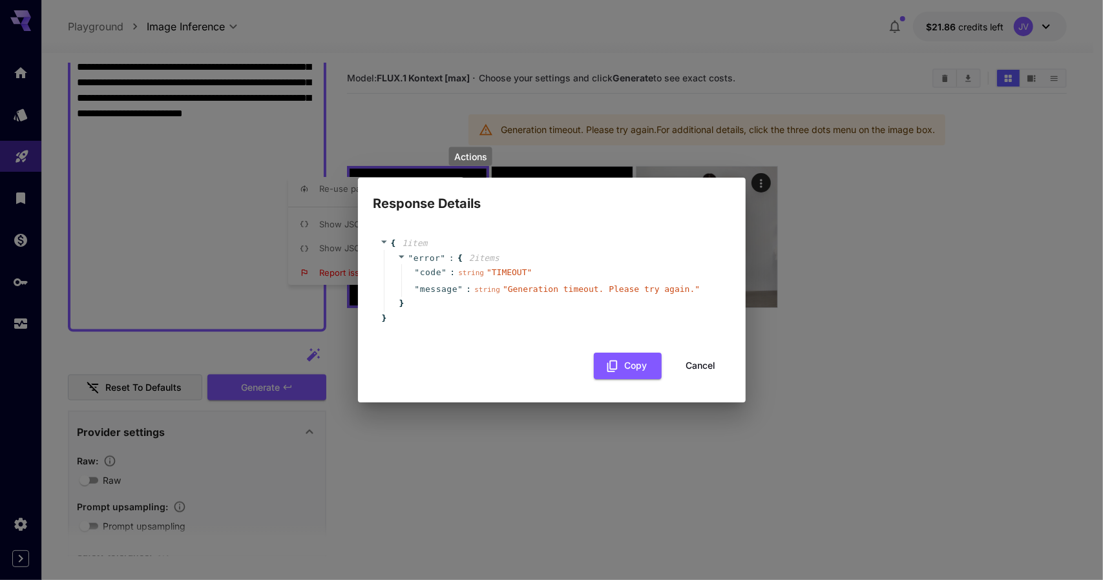
click at [588, 448] on div "Response Details { 1 item " error " : { 2 item s " code " : string " TIMEOUT " …" at bounding box center [551, 290] width 1103 height 580
click at [692, 362] on button "Cancel" at bounding box center [701, 366] width 58 height 26
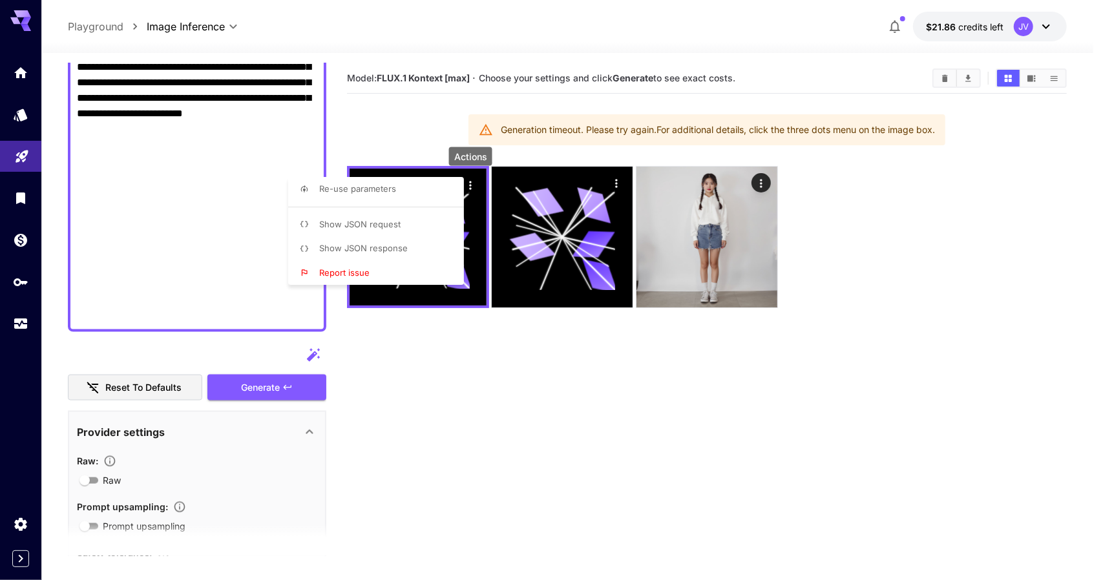
click at [376, 223] on span "Show JSON request" at bounding box center [359, 224] width 81 height 10
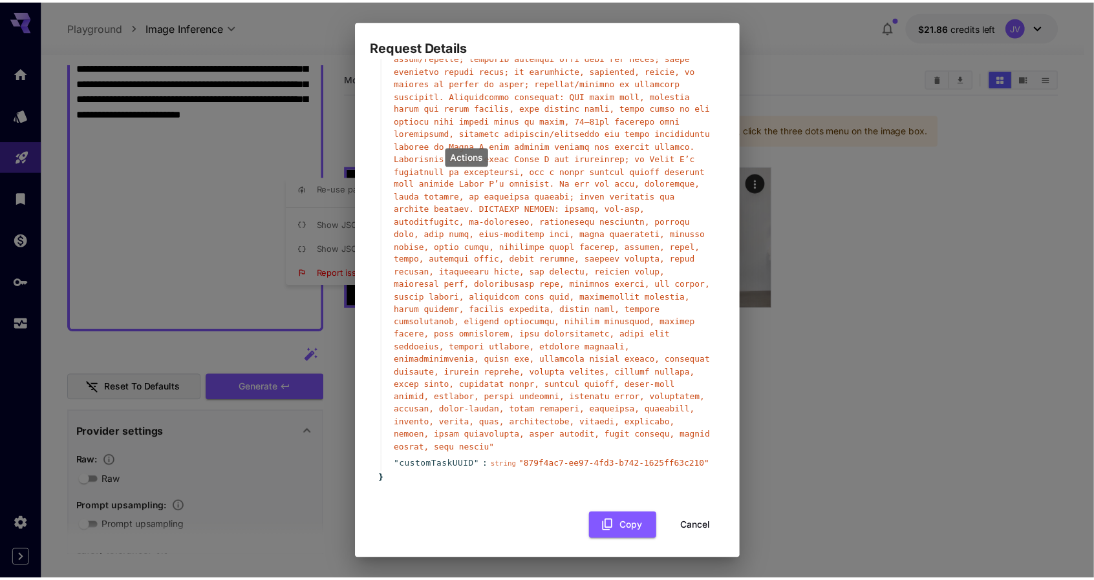
scroll to position [639, 0]
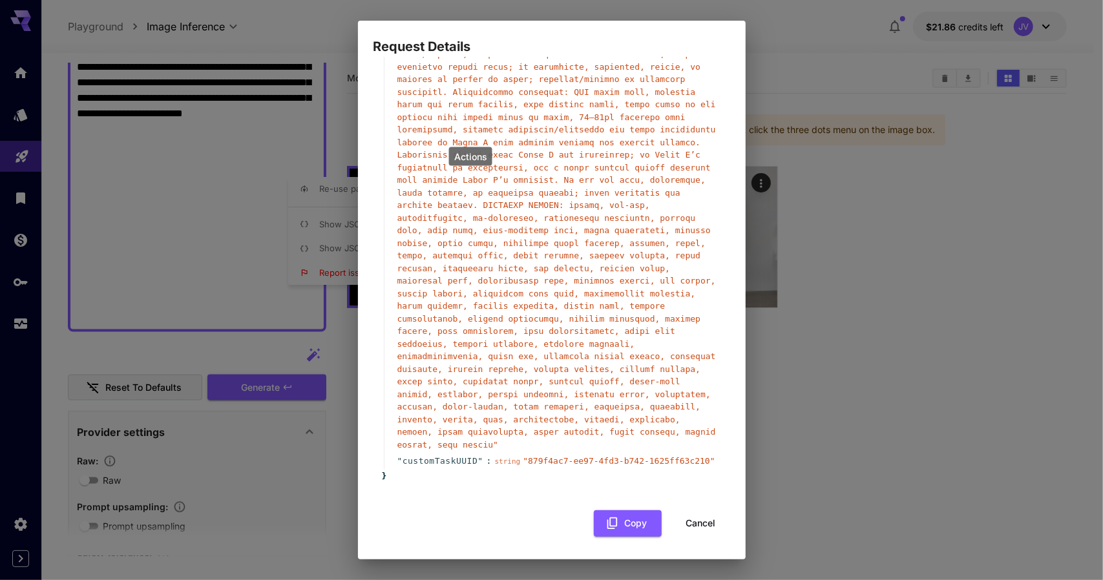
click at [1032, 453] on div "Request Details { 11 item s " taskType " : string " imageInference " " numberRe…" at bounding box center [551, 290] width 1103 height 580
click at [789, 357] on div "Request Details { 11 item s " taskType " : string " imageInference " " numberRe…" at bounding box center [551, 290] width 1103 height 580
click at [710, 517] on button "Cancel" at bounding box center [701, 524] width 58 height 26
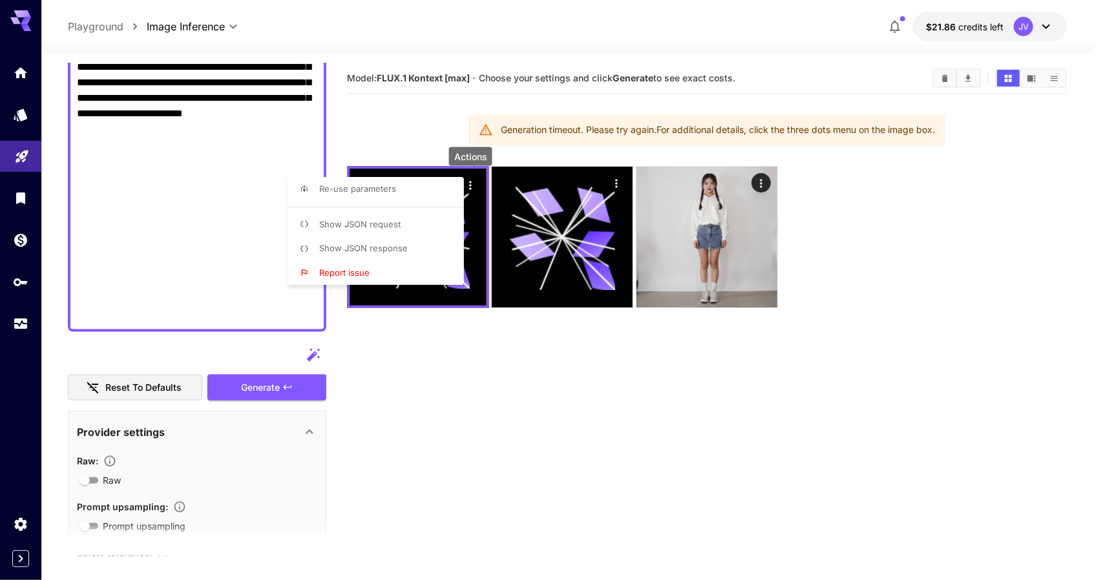
click at [146, 180] on div at bounding box center [551, 290] width 1103 height 580
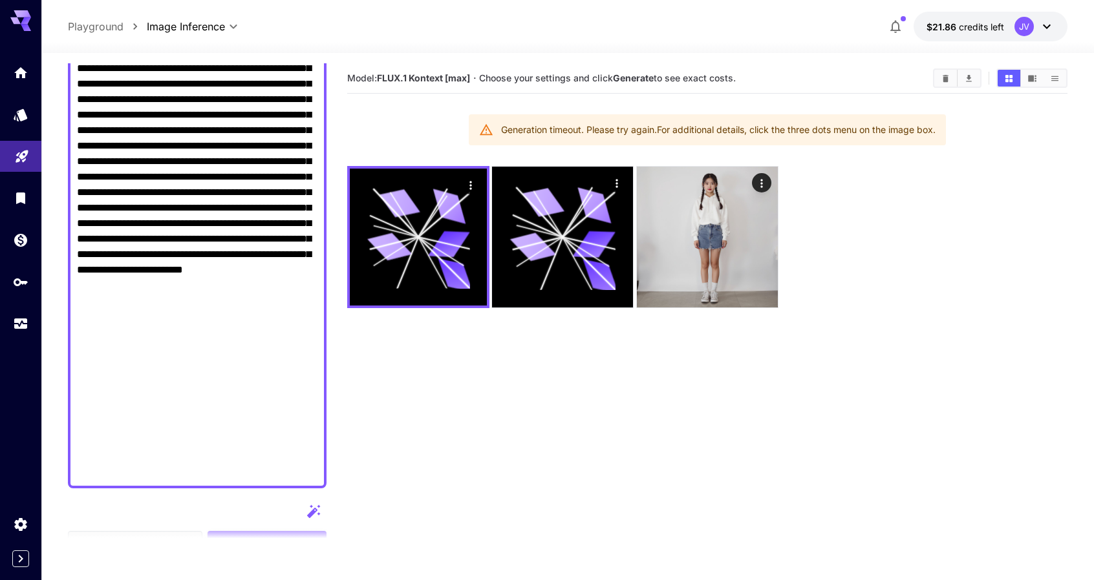
scroll to position [832, 0]
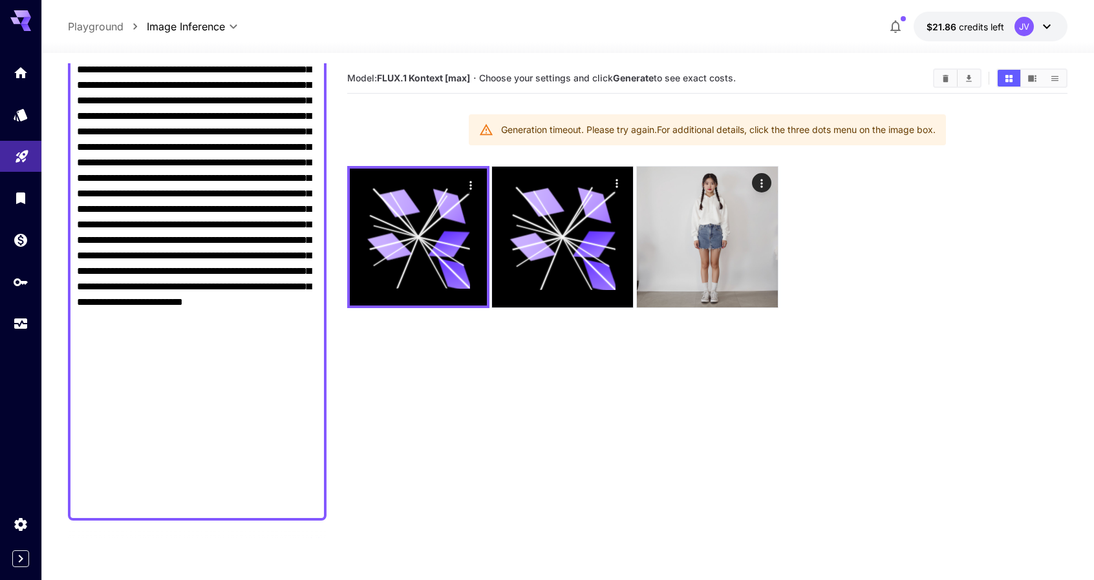
drag, startPoint x: 177, startPoint y: 441, endPoint x: 80, endPoint y: 130, distance: 325.6
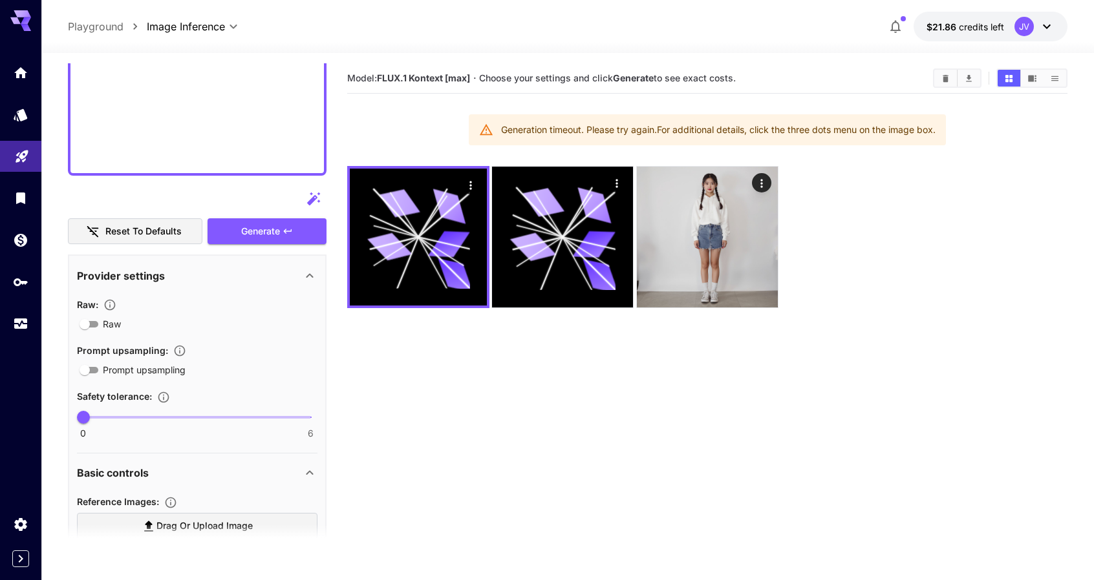
scroll to position [776, 0]
type textarea "**********"
click at [103, 365] on span "Prompt upsampling" at bounding box center [144, 369] width 83 height 14
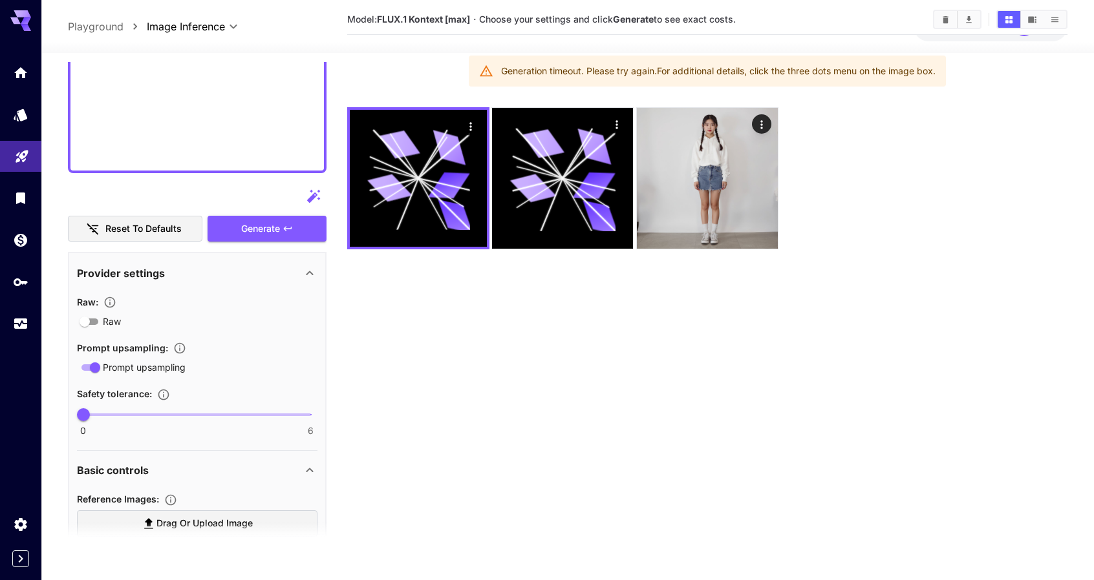
scroll to position [65, 0]
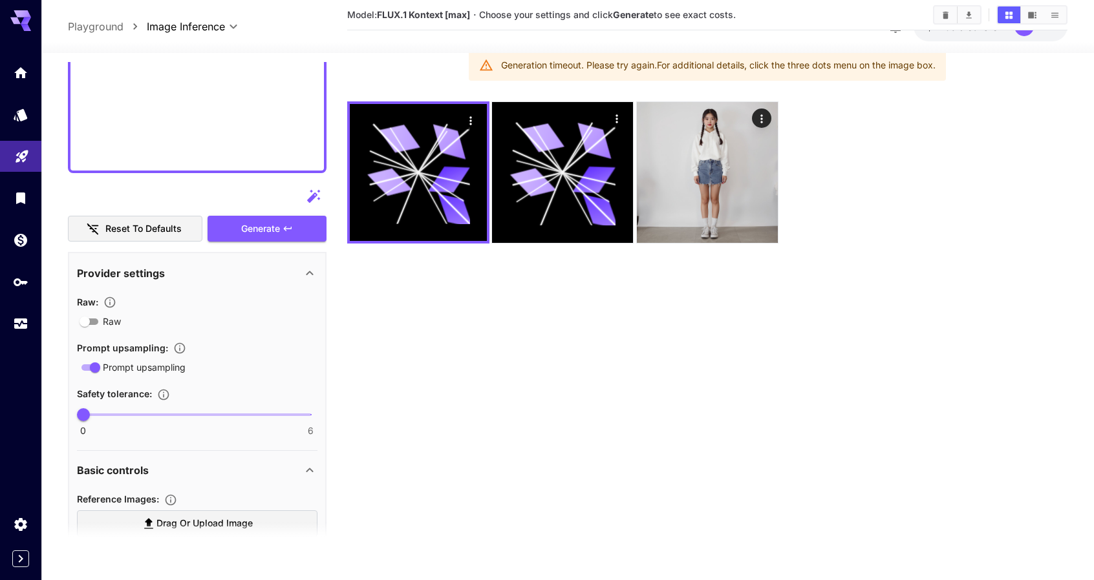
type input "*"
click at [108, 413] on span "0 6 0" at bounding box center [196, 414] width 227 height 19
click at [463, 385] on section "Model: FLUX.1 Kontext [max] · Choose your settings and click Generate to see ex…" at bounding box center [707, 289] width 721 height 580
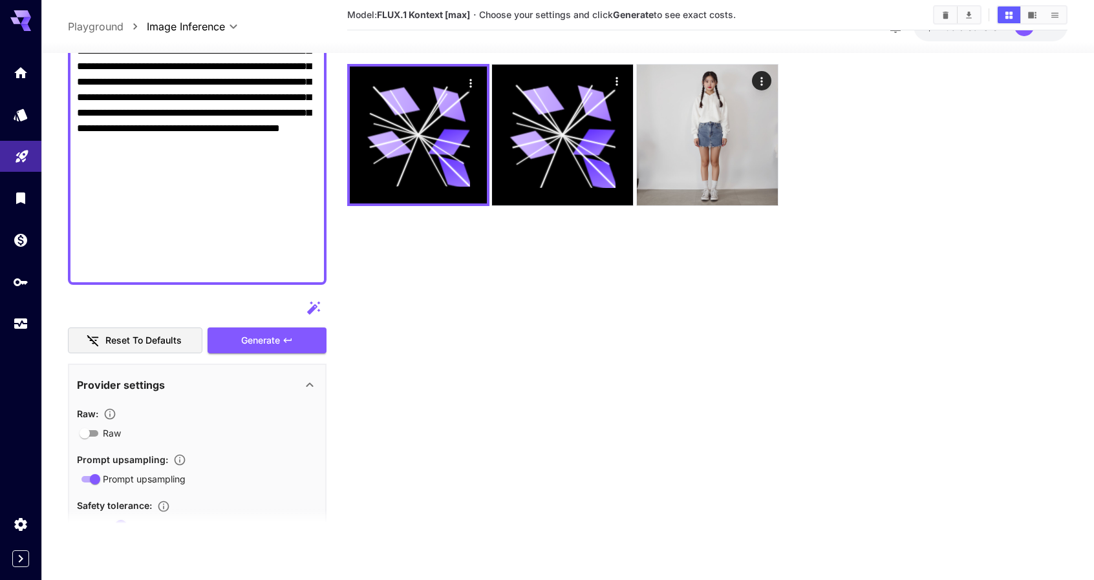
scroll to position [646, 0]
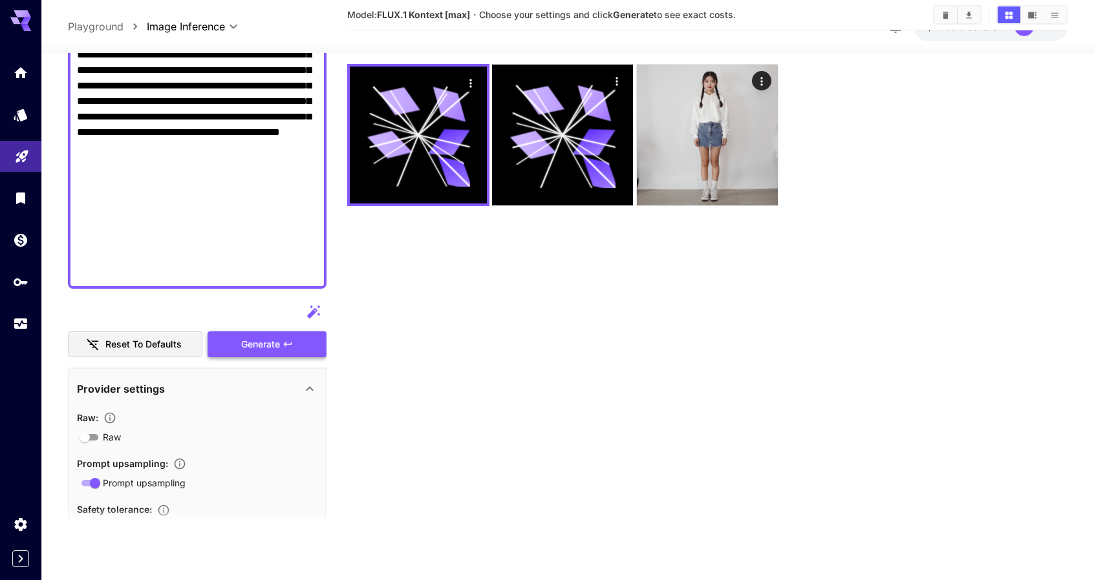
click at [299, 344] on button "Generate" at bounding box center [266, 344] width 119 height 26
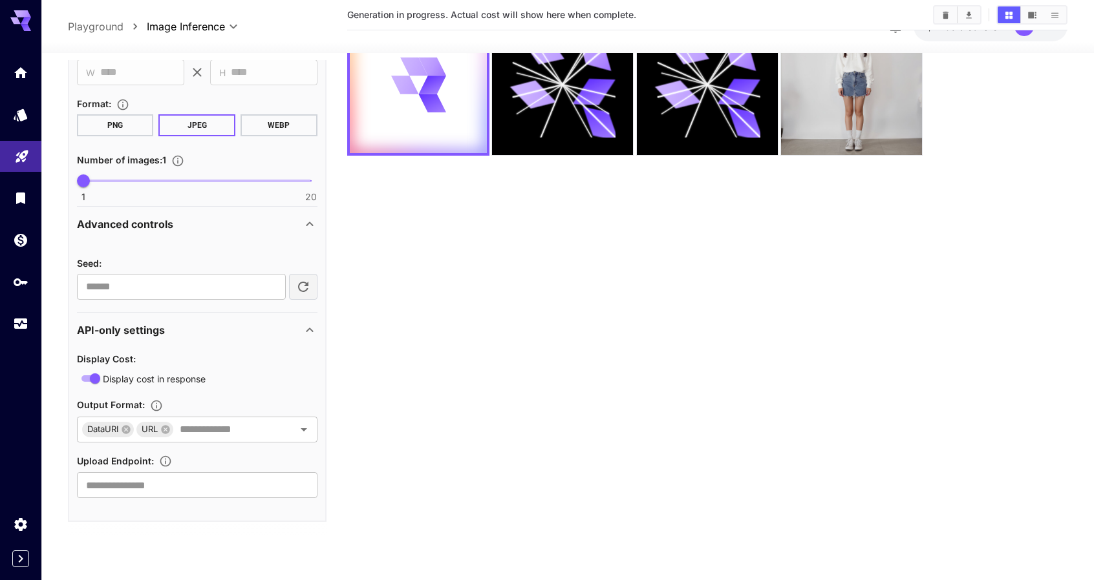
scroll to position [102, 0]
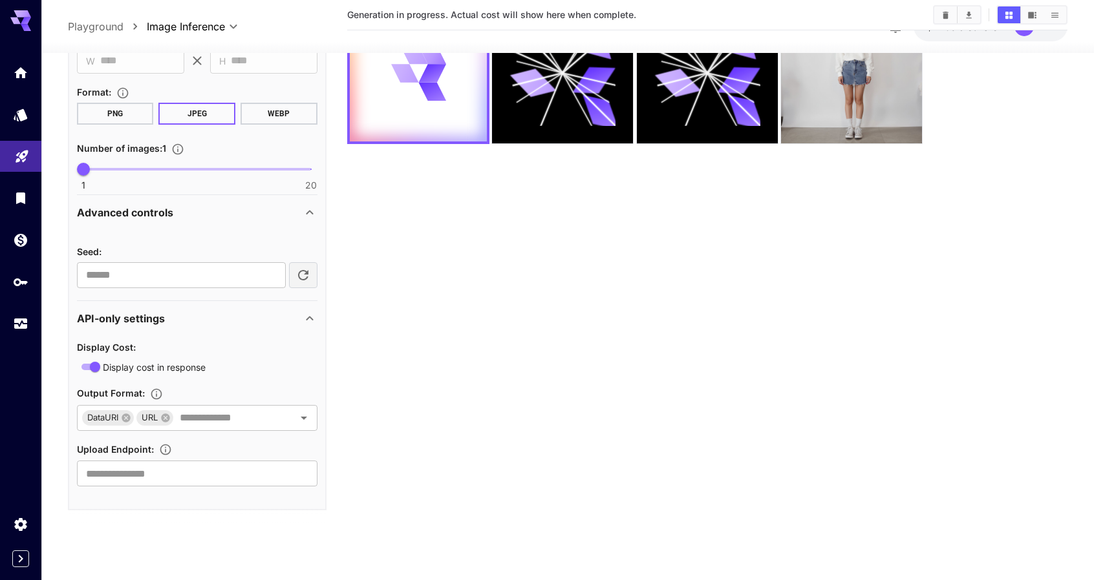
click at [310, 317] on icon at bounding box center [310, 319] width 16 height 16
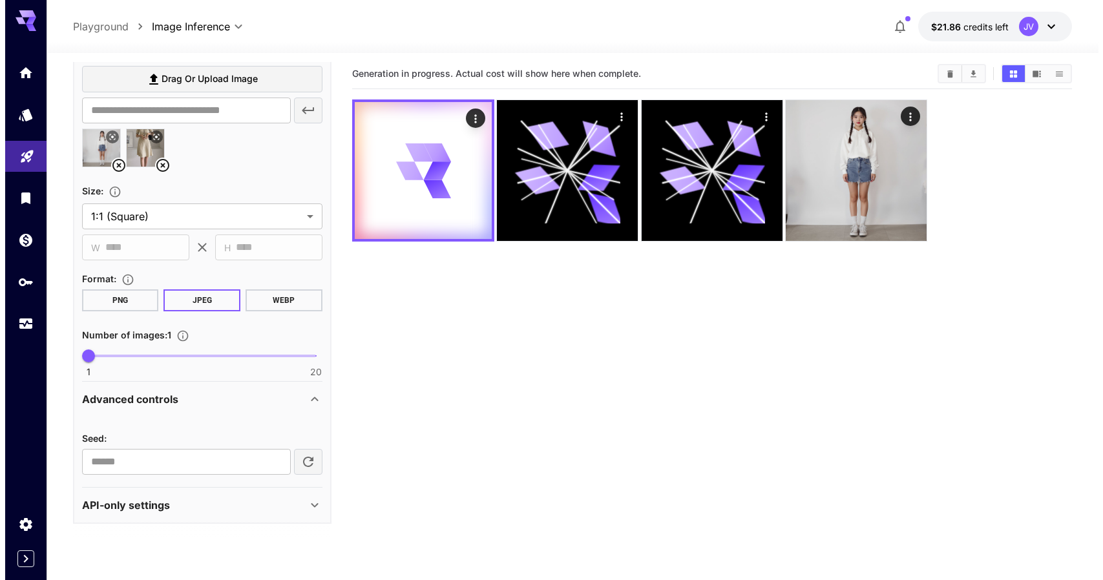
scroll to position [0, 0]
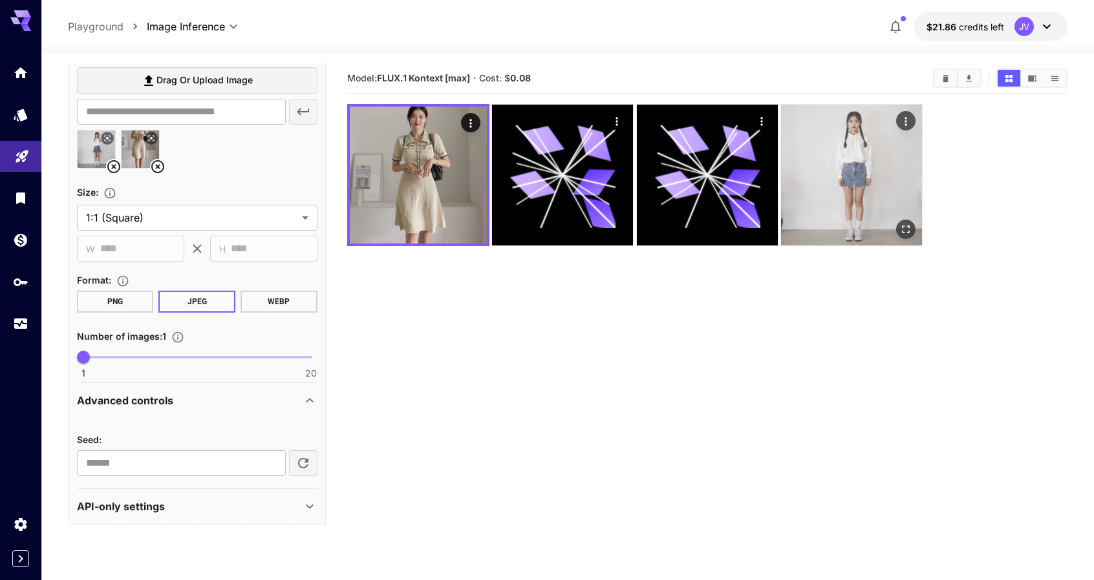
click at [843, 145] on img at bounding box center [851, 175] width 141 height 141
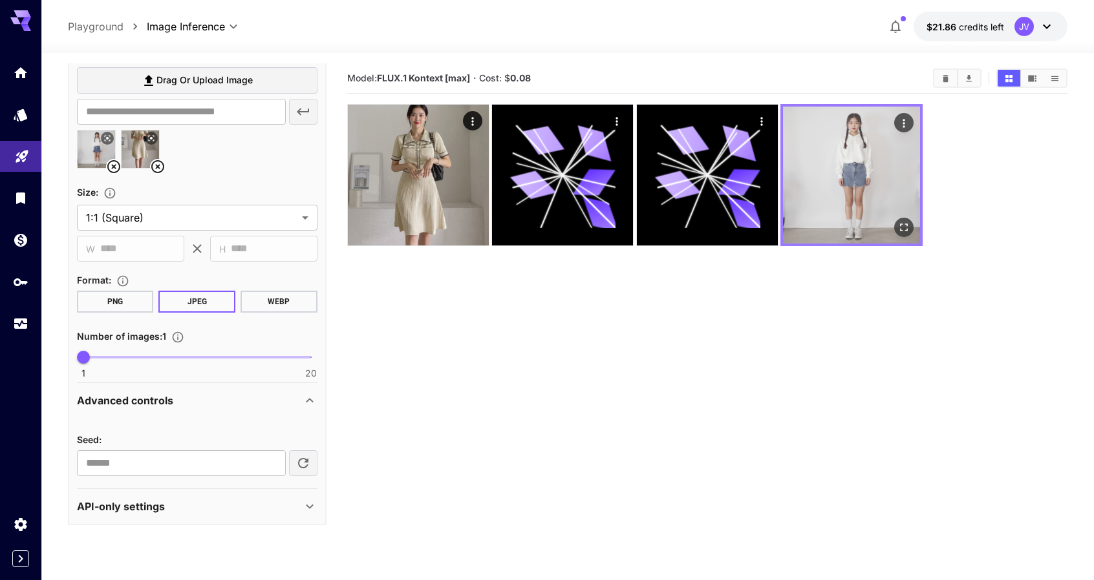
click at [898, 227] on icon "Open in fullscreen" at bounding box center [904, 227] width 13 height 13
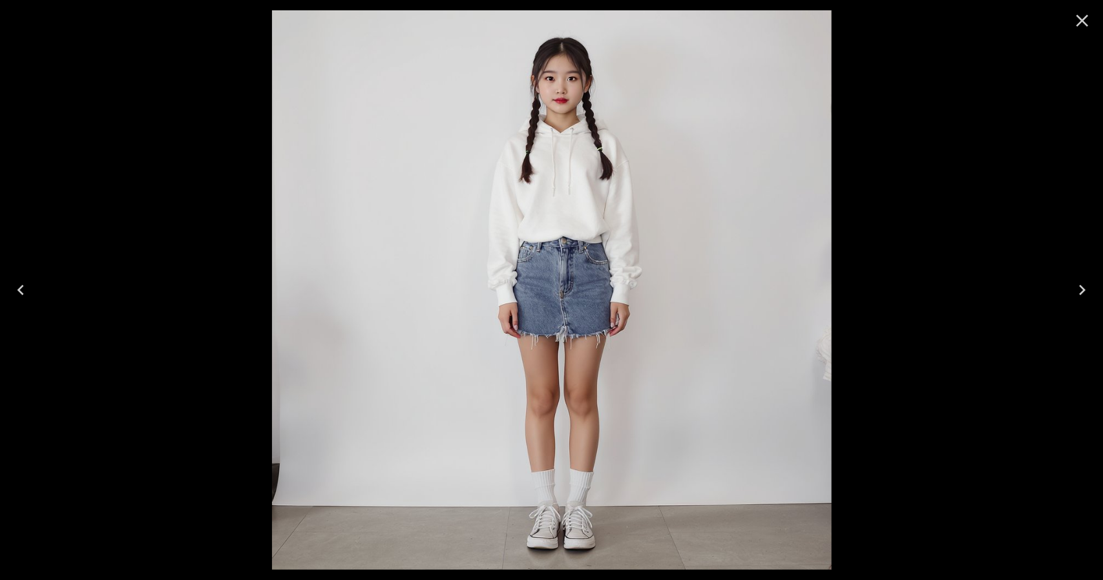
click at [1087, 19] on icon "Close" at bounding box center [1082, 20] width 21 height 21
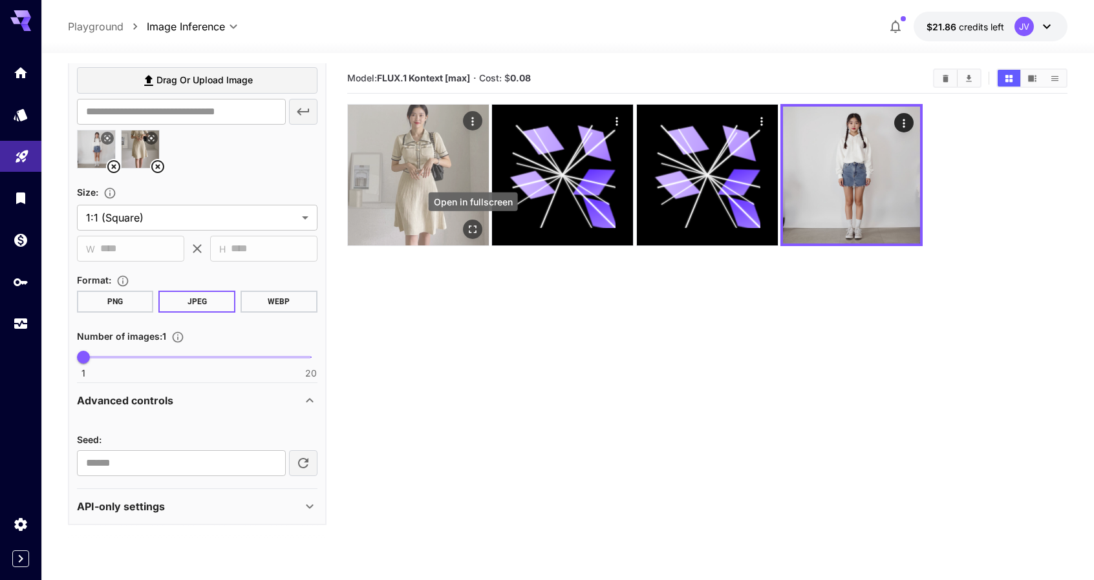
click at [476, 228] on icon "Open in fullscreen" at bounding box center [472, 229] width 13 height 13
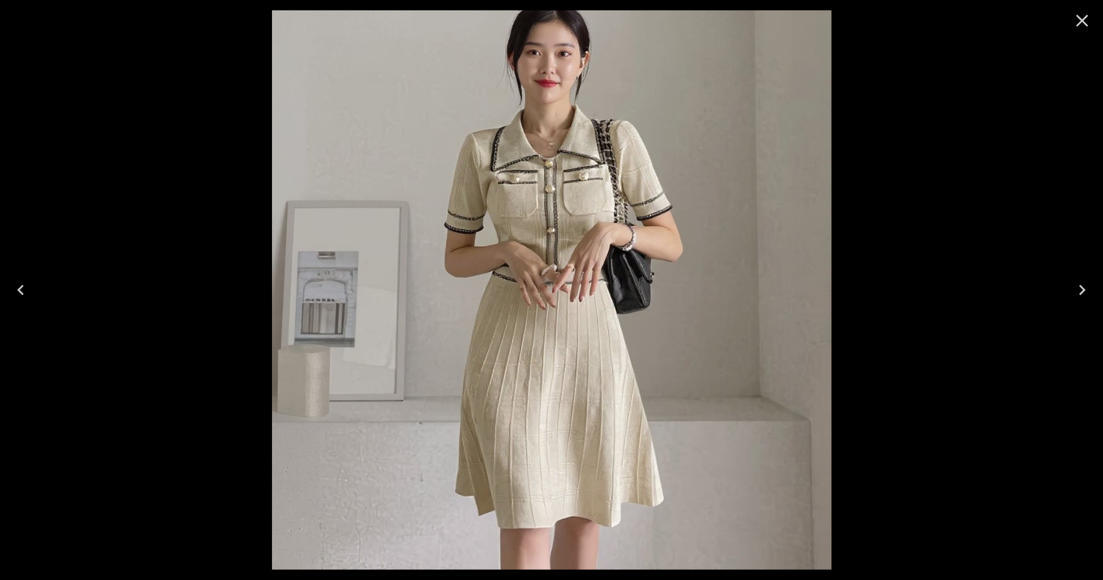
click at [948, 196] on div at bounding box center [551, 290] width 1103 height 580
click at [1085, 19] on icon "Close" at bounding box center [1083, 21] width 12 height 12
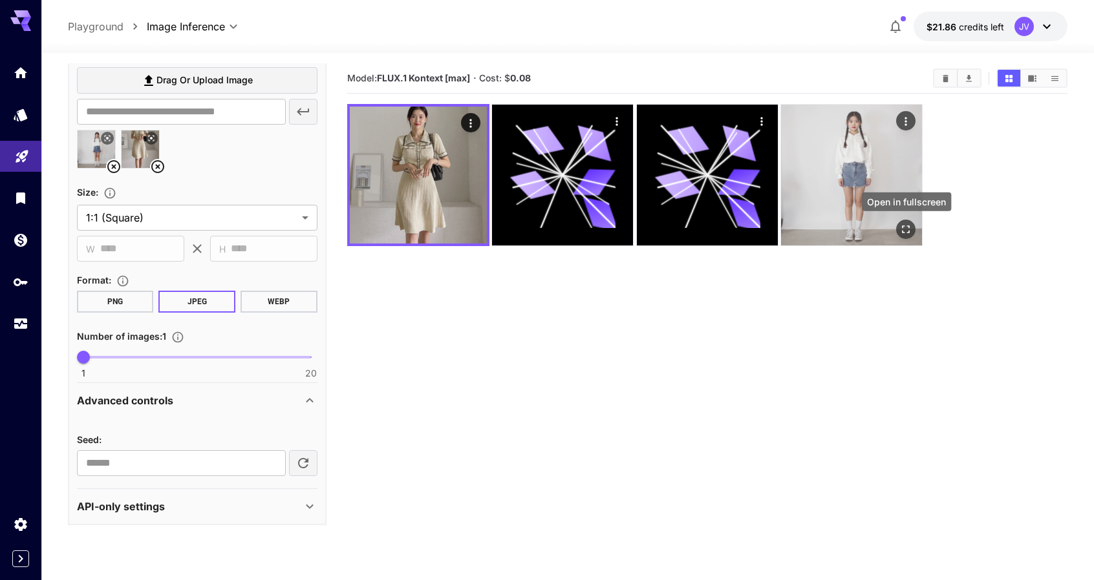
click at [913, 228] on icon "Open in fullscreen" at bounding box center [906, 229] width 13 height 13
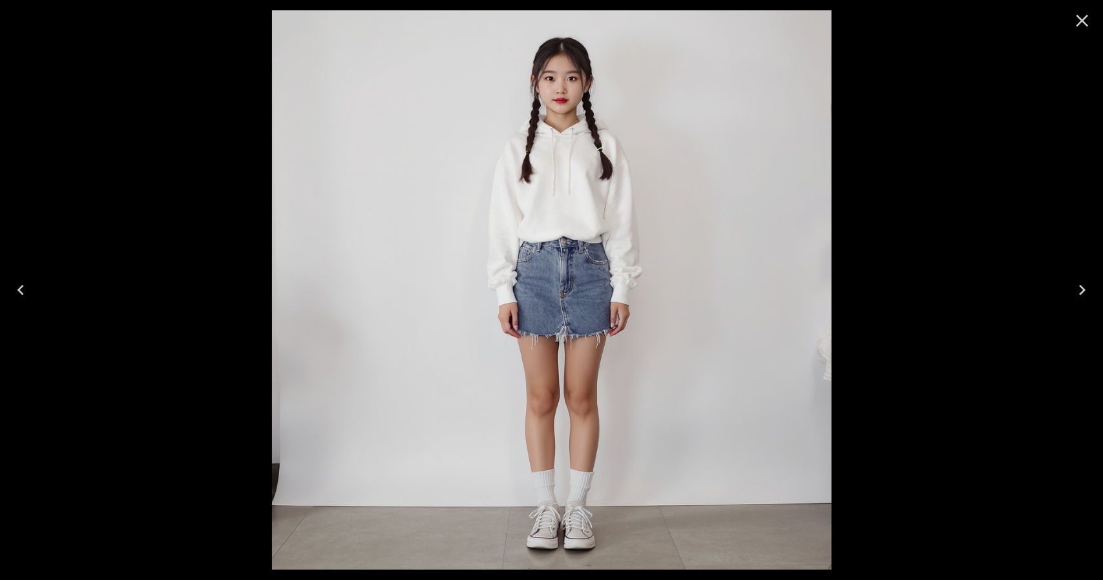
click at [947, 182] on div at bounding box center [551, 290] width 1103 height 580
click at [1075, 24] on icon "Close" at bounding box center [1082, 20] width 21 height 21
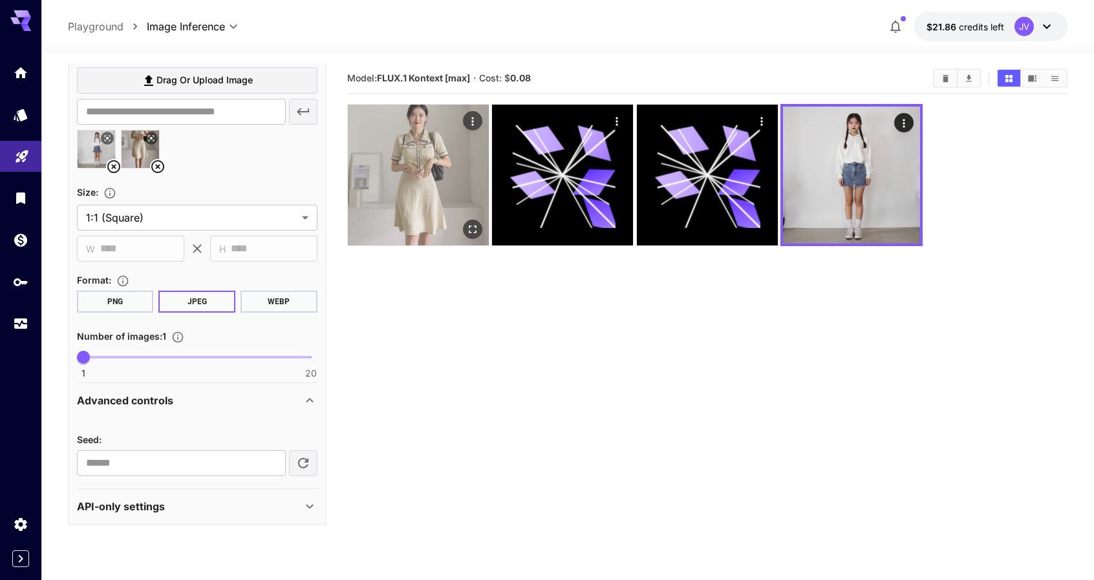
click at [473, 125] on icon "Actions" at bounding box center [472, 121] width 2 height 8
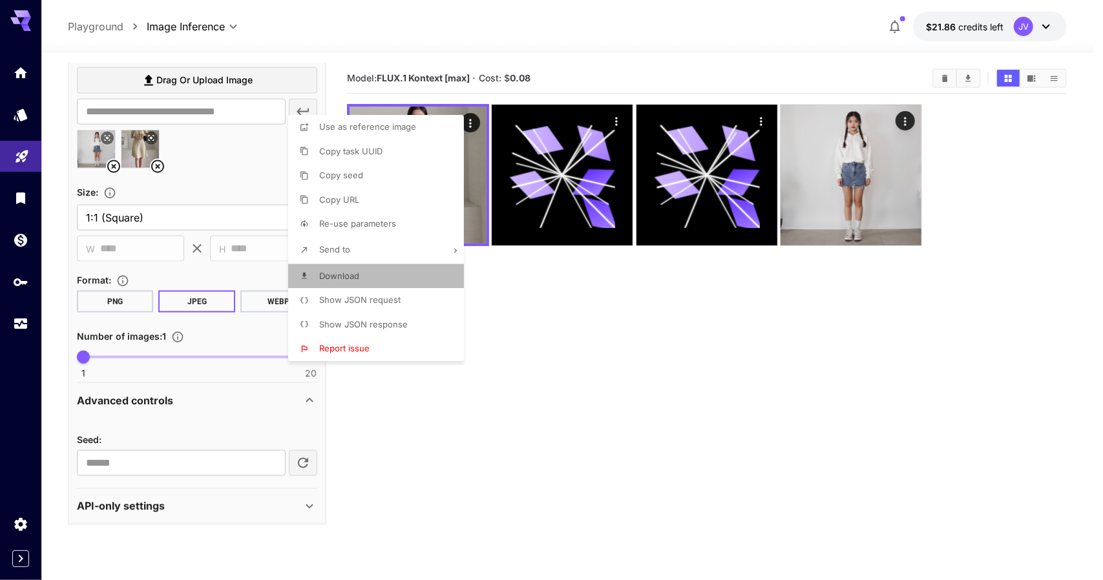
click at [367, 267] on li "Download" at bounding box center [380, 276] width 184 height 25
